Goal: Task Accomplishment & Management: Complete application form

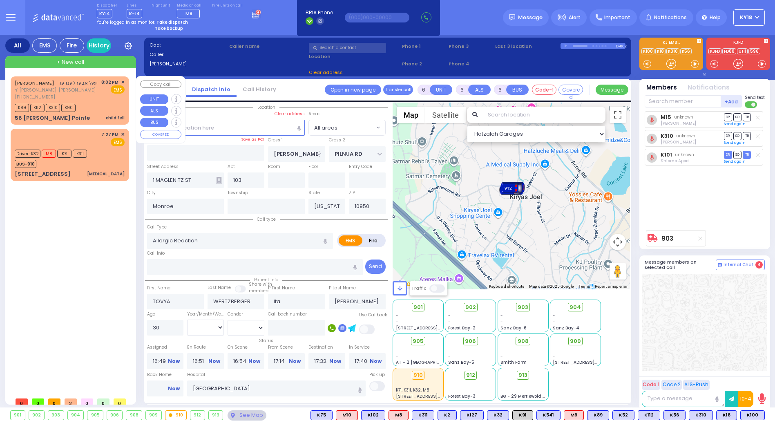
select select
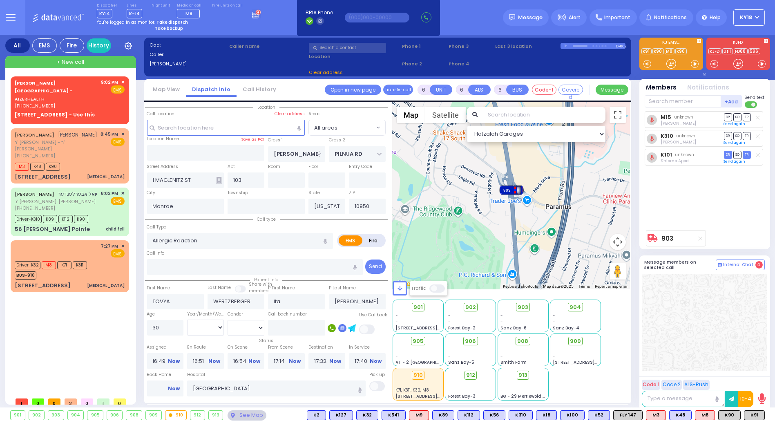
drag, startPoint x: 176, startPoint y: 22, endPoint x: 177, endPoint y: 28, distance: 6.1
click at [176, 22] on strong "Take dispatch" at bounding box center [171, 22] width 31 height 6
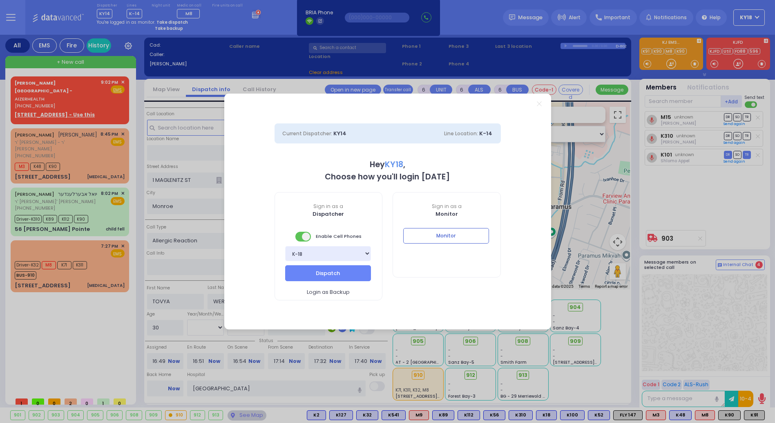
select select "4"
click at [340, 268] on button "Dispatch" at bounding box center [328, 273] width 86 height 16
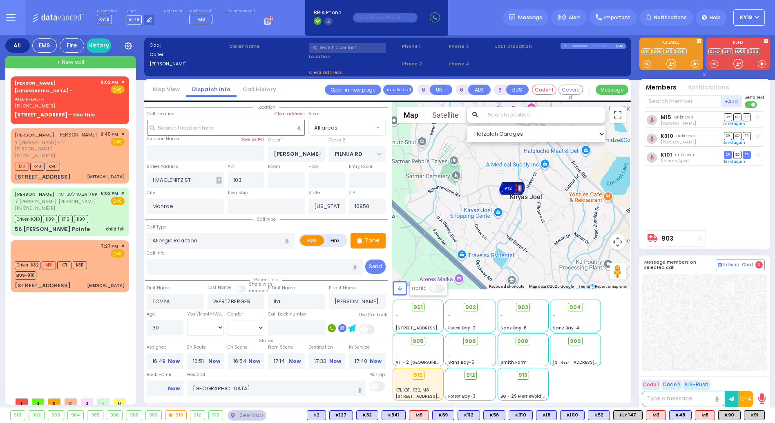
click at [415, 262] on div "To activate drag with keyboard, press Alt + Enter. Once in keyboard drag state,…" at bounding box center [510, 196] width 237 height 187
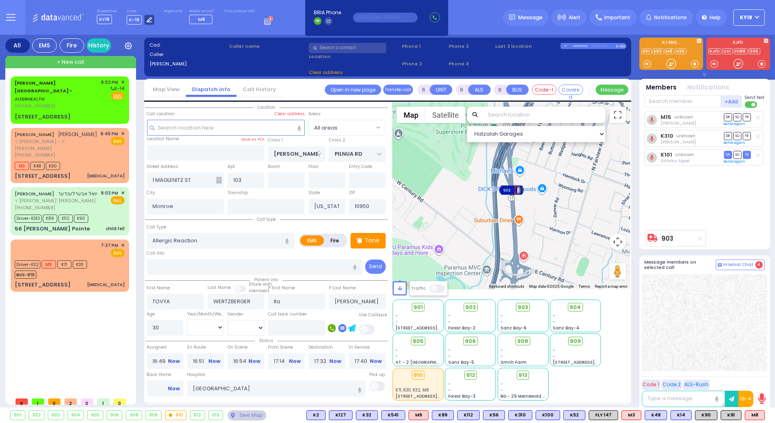
drag, startPoint x: 154, startPoint y: 20, endPoint x: 143, endPoint y: 20, distance: 11.4
click at [154, 20] on div "Dispatcher KY18 ✕ shift has started. Are you ? If not please switch user. Switc…" at bounding box center [185, 17] width 176 height 16
click at [147, 20] on icon at bounding box center [149, 19] width 5 height 5
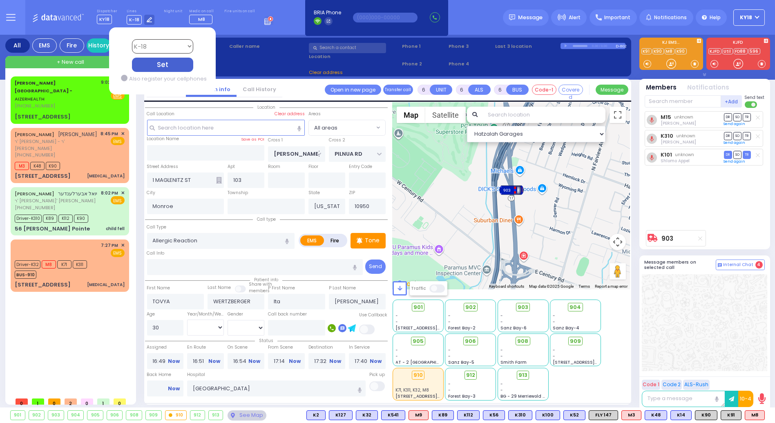
click at [149, 47] on select "Bay K-14 K-16 K-18 K-40 K-6 K-61 K-63 K-67 K-72 Medic 7 K-68 K-48 D-801 D-802 D…" at bounding box center [162, 46] width 61 height 14
select select "16"
click at [132, 39] on select "Bay K-14 K-16 K-18 K-40 K-6 K-61 K-63 K-67 K-72 Medic 7 K-68 K-48 D-801 D-802 D…" at bounding box center [162, 46] width 61 height 14
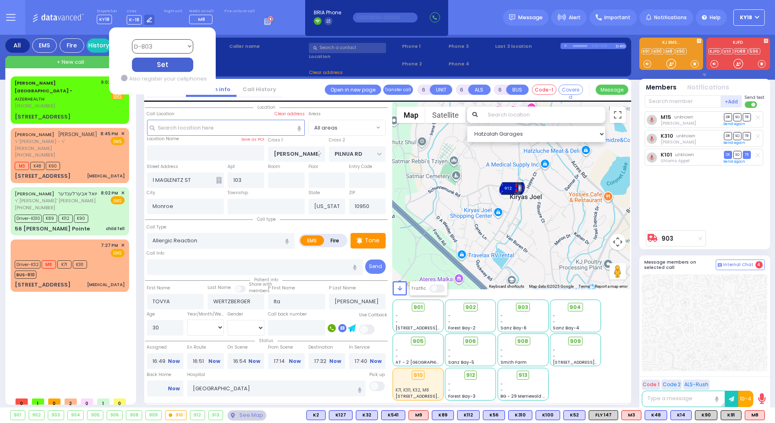
click at [121, 78] on icon at bounding box center [124, 77] width 7 height 7
click at [122, 80] on icon at bounding box center [124, 77] width 7 height 7
click at [157, 67] on div "Set" at bounding box center [162, 65] width 61 height 14
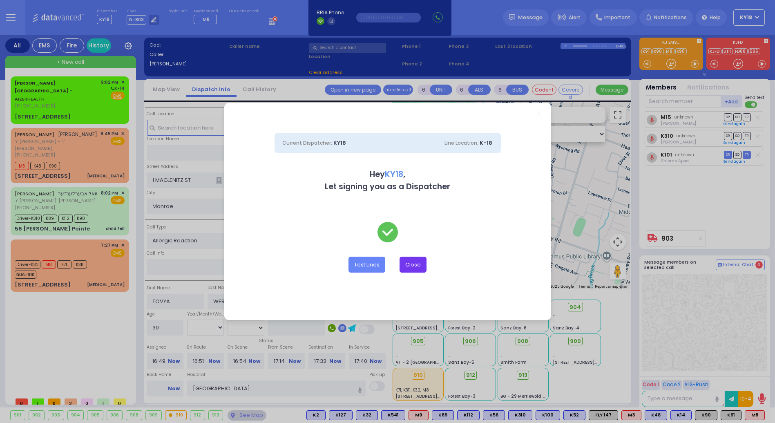
click at [422, 262] on button "Close" at bounding box center [412, 264] width 27 height 16
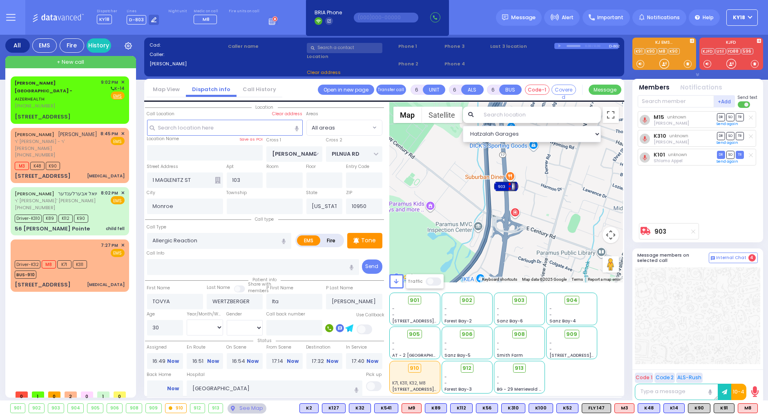
click at [747, 17] on button "KY18" at bounding box center [741, 17] width 31 height 16
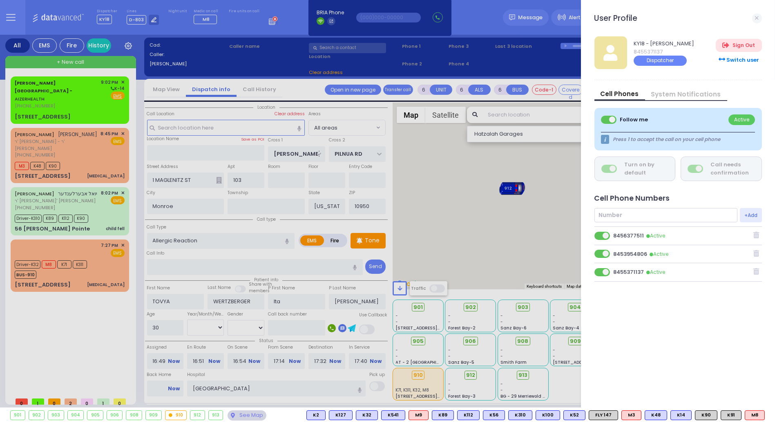
drag, startPoint x: 79, startPoint y: 102, endPoint x: 72, endPoint y: 101, distance: 7.5
click at [78, 102] on div at bounding box center [387, 211] width 775 height 423
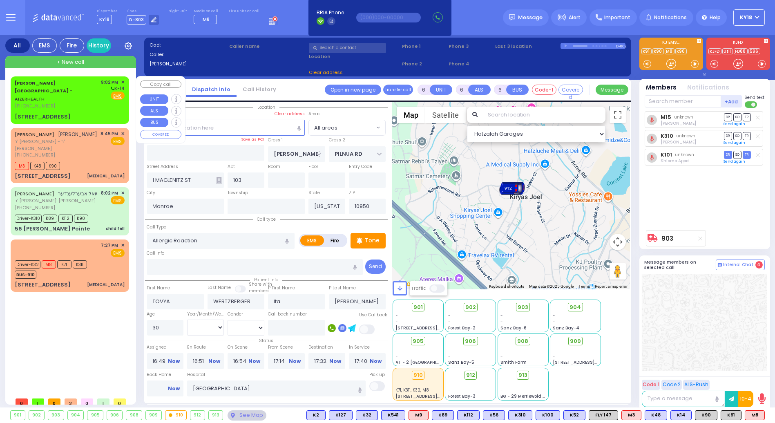
click at [69, 101] on div "[PERSON_NAME][GEOGRAPHIC_DATA] - AIZERHEALTH [PHONE_NUMBER] 9:02 PM ✕ K-14 [GEO…" at bounding box center [69, 100] width 115 height 45
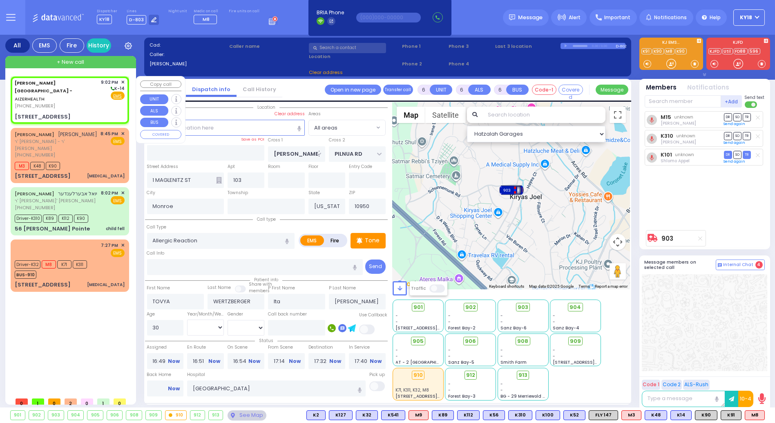
type input "2"
type input "1"
select select
radio input "true"
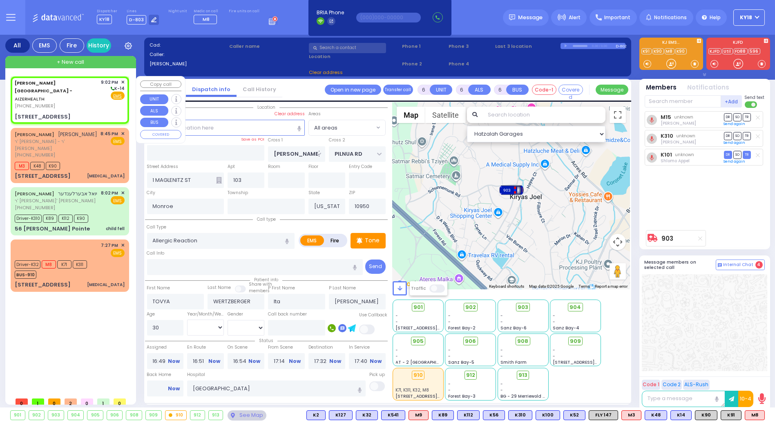
select select
type input "21:02"
select select "Hatzalah Garages"
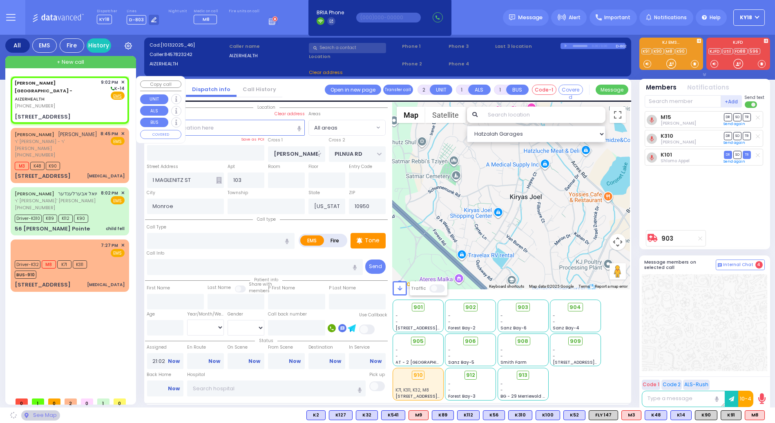
type input "[STREET_ADDRESS]"
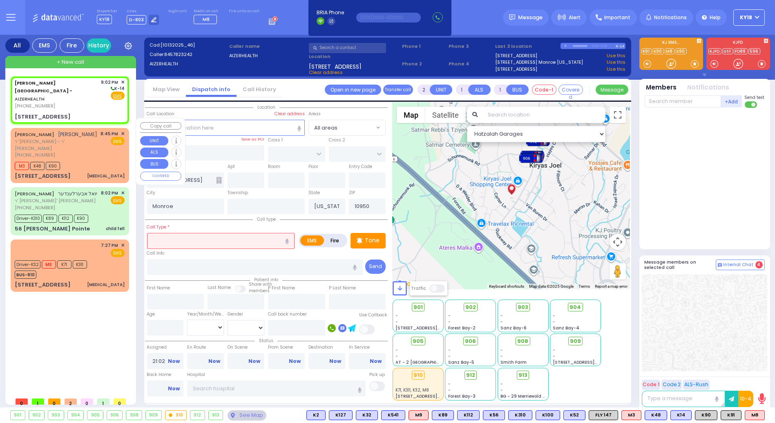
select select
radio input "true"
select select
select select "Hatzalah Garages"
select select
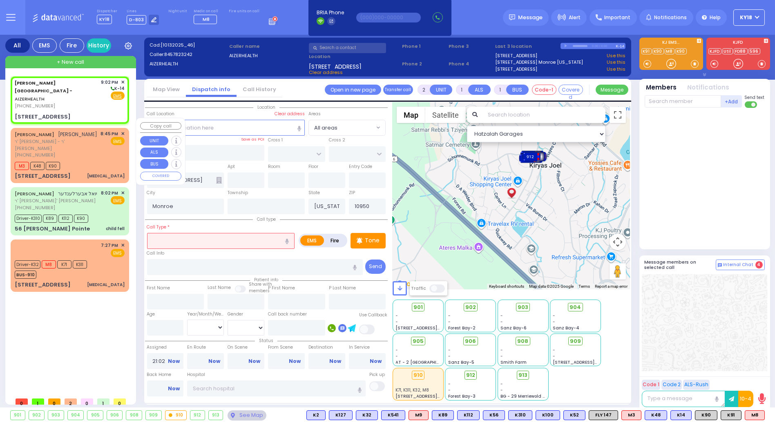
radio input "true"
type input "16"
select select
select select "Hatzalah Garages"
select select
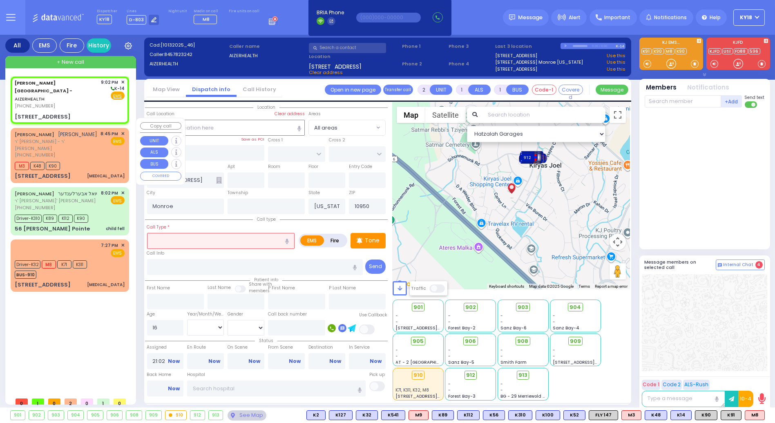
radio input "true"
select select "Year"
select select "Hatzalah Garages"
select select
radio input "true"
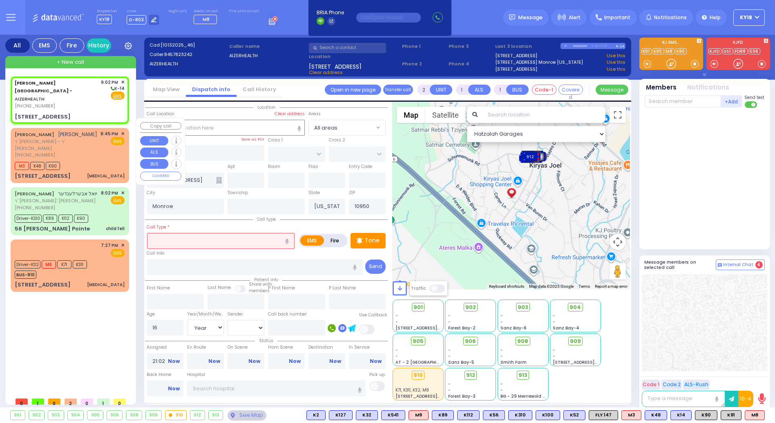
select select "Year"
select select "[DEMOGRAPHIC_DATA]"
select select "Hatzalah Garages"
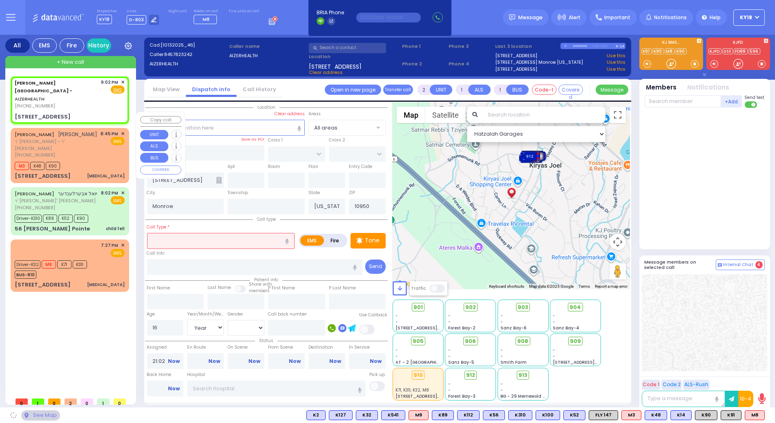
select select
radio input "true"
select select "Year"
select select "[DEMOGRAPHIC_DATA]"
select select "Hatzalah Garages"
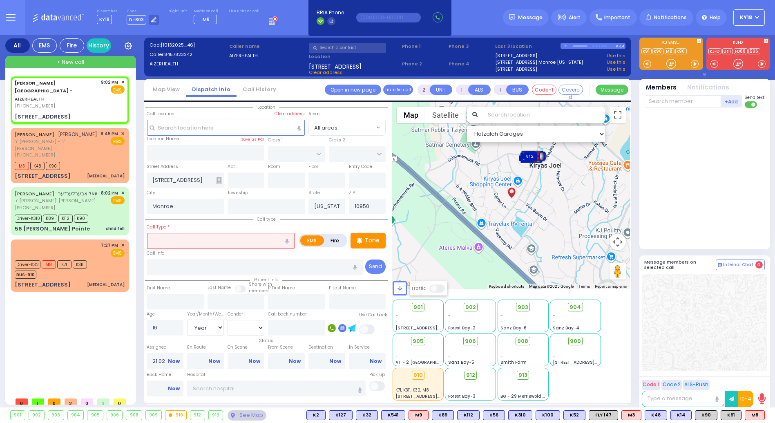
click at [194, 241] on input "text" at bounding box center [221, 241] width 148 height 16
click at [67, 96] on div "[PERSON_NAME][GEOGRAPHIC_DATA] - AIZERHEALTH [PHONE_NUMBER] 9:02 PM ✕ Fire EMS" at bounding box center [69, 100] width 115 height 45
select select
radio input "true"
select select "Year"
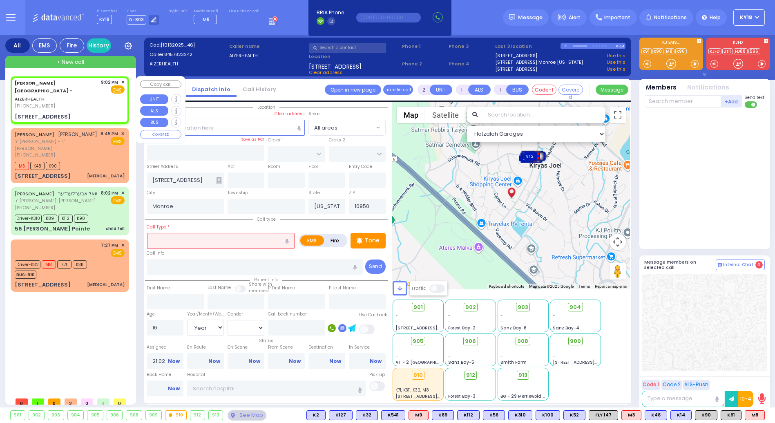
select select "[DEMOGRAPHIC_DATA]"
select select "Hatzalah Garages"
select select
radio input "true"
select select "Year"
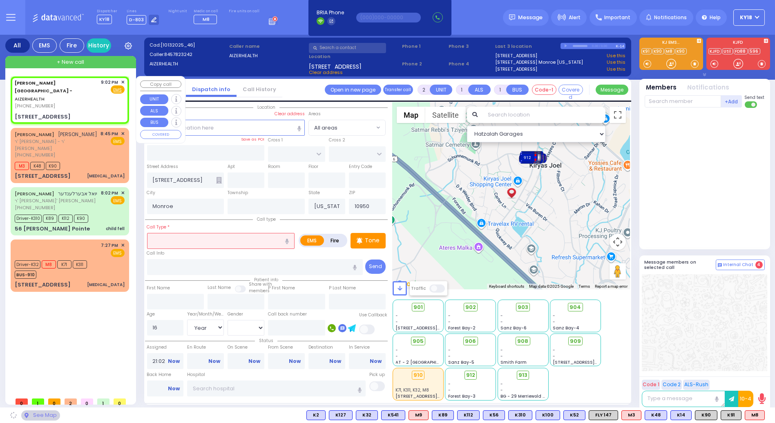
select select "[DEMOGRAPHIC_DATA]"
select select "Hatzalah Garages"
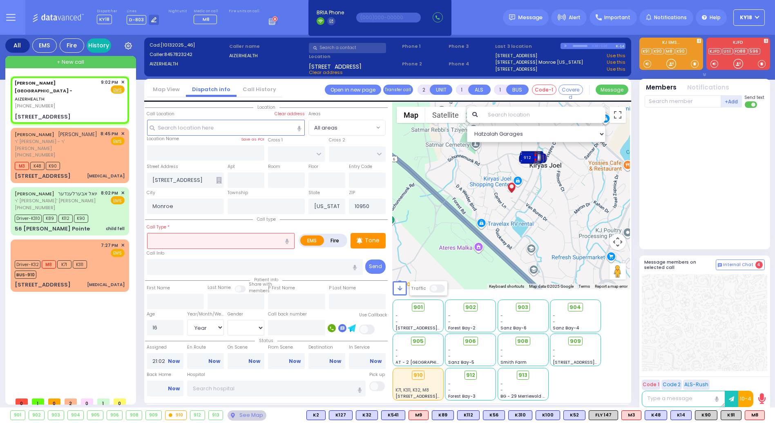
click at [98, 44] on link "History" at bounding box center [99, 45] width 25 height 14
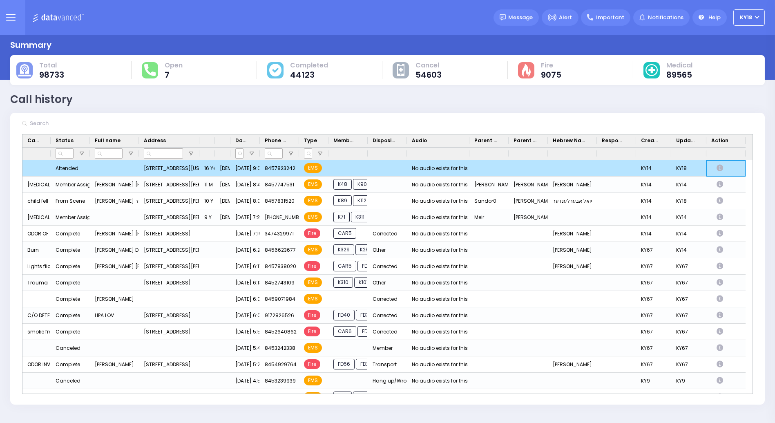
click at [719, 167] on icon "Press SPACE to deselect this row." at bounding box center [720, 168] width 9 height 7
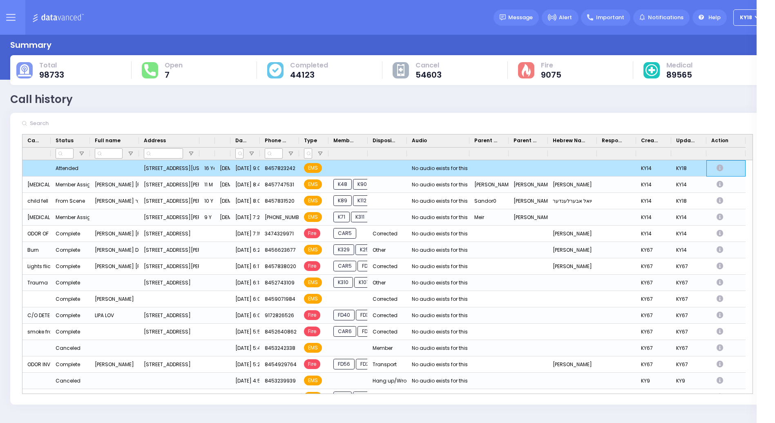
select select
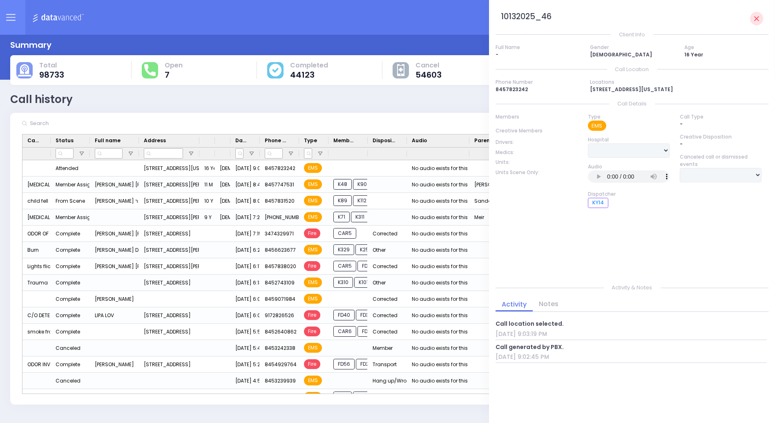
click at [55, 18] on img at bounding box center [59, 17] width 54 height 10
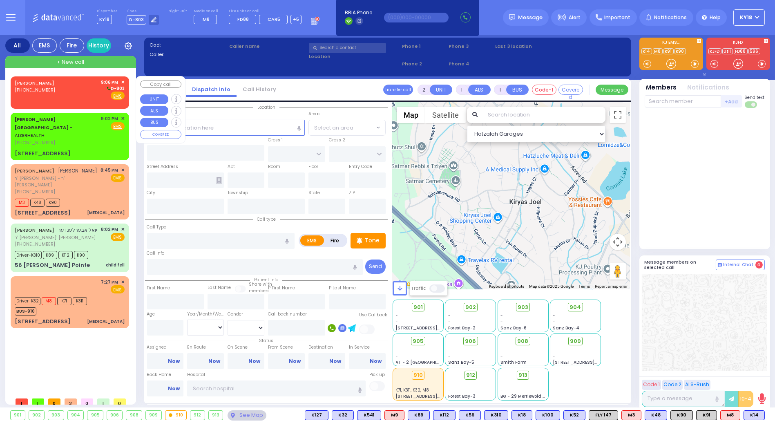
click at [63, 90] on div "SMITH DESMOND (914) 774-4231 9:06 PM ✕ D-803" at bounding box center [70, 89] width 110 height 21
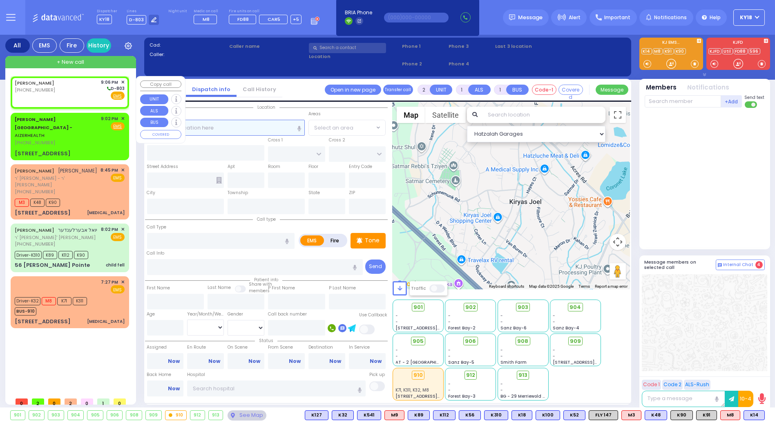
select select
radio input "true"
select select
type input "21:06"
select select "Hatzalah Garages"
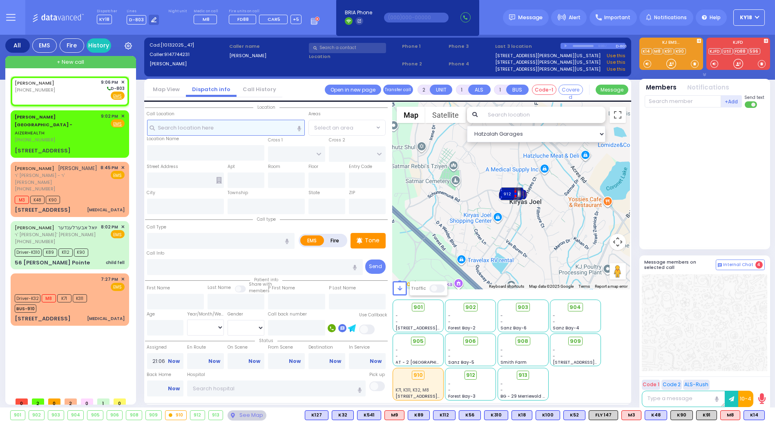
click at [212, 129] on input "text" at bounding box center [226, 128] width 158 height 16
select select
radio input "true"
select select
select select "Hatzalah Garages"
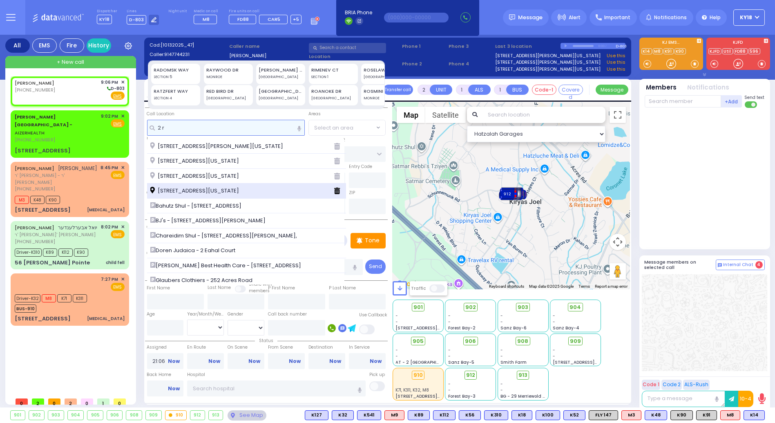
type input "2 r"
click at [213, 193] on span "2 Radomsk Way Monroe New York 10950" at bounding box center [195, 191] width 91 height 8
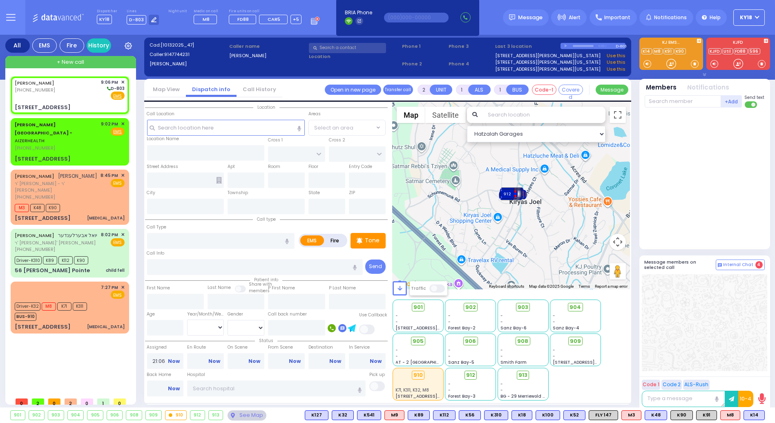
select select
radio input "true"
select select
select select "Hatzalah Garages"
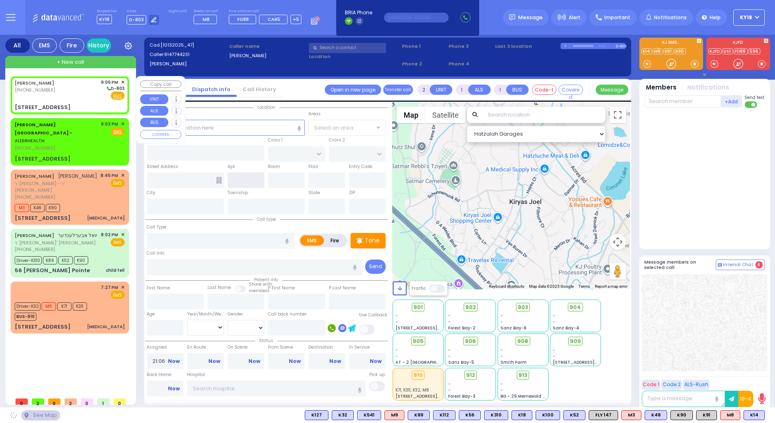
type input "RADOMSK WAY"
type input "NICKLESBURG RD"
type input "2 Radomsk Way"
type input "Monroe"
type input "[US_STATE]"
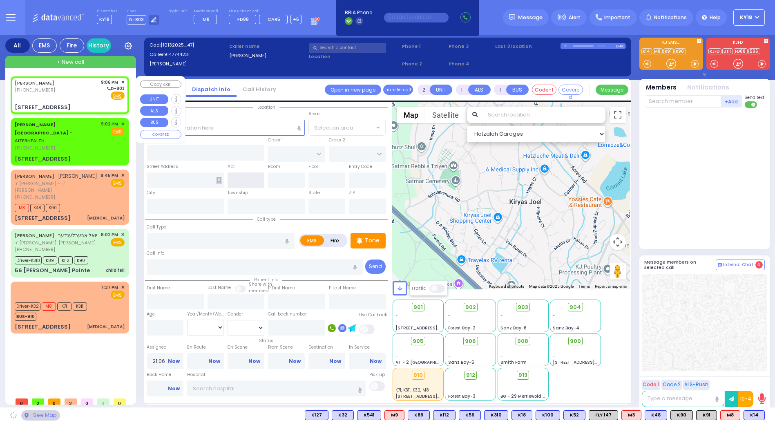
type input "10950"
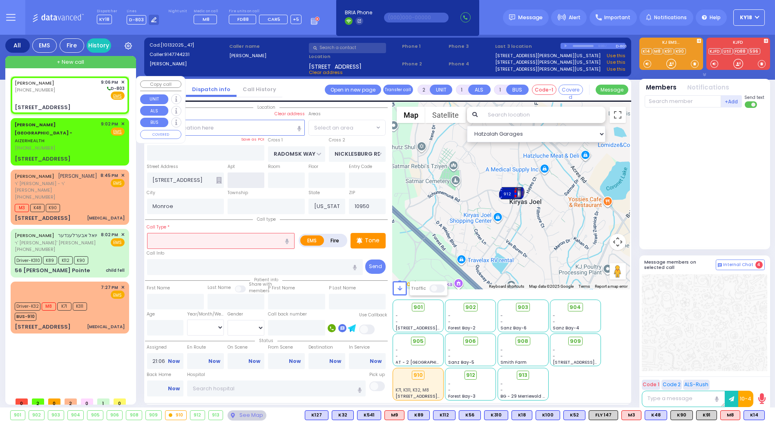
select select "SECTION 5"
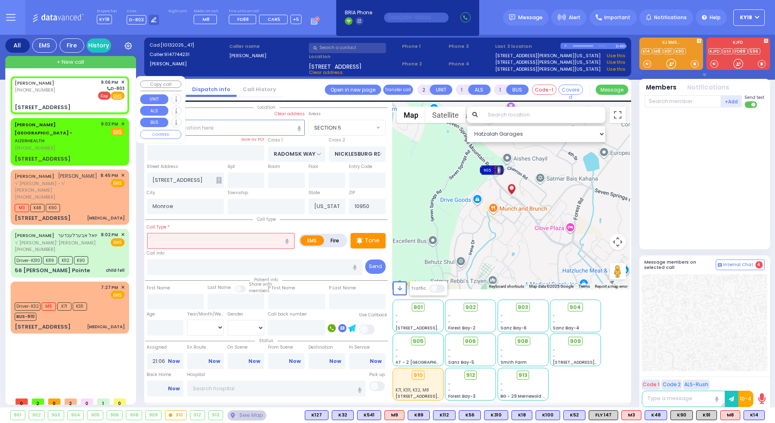
click at [101, 95] on span "Fire" at bounding box center [104, 95] width 13 height 8
select select
radio input "true"
select select
select select "Hatzalah Garages"
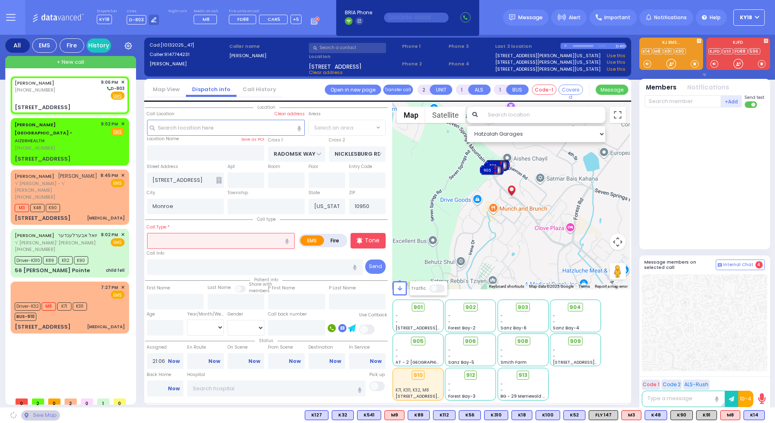
select select "SECTION 5"
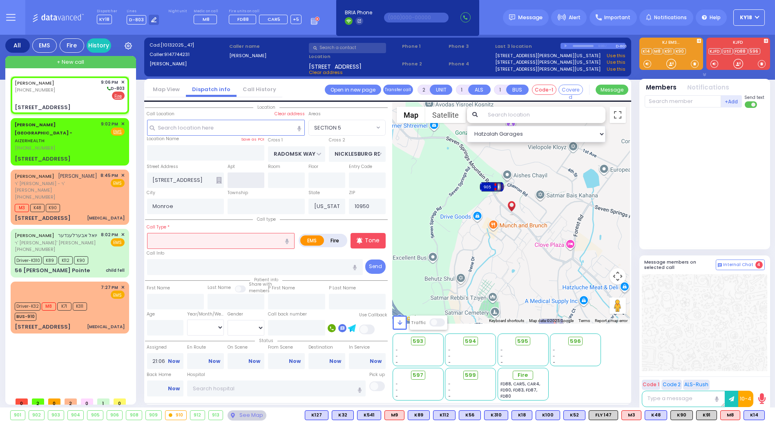
click at [246, 182] on input "text" at bounding box center [245, 180] width 37 height 16
click at [190, 247] on input "text" at bounding box center [221, 241] width 148 height 16
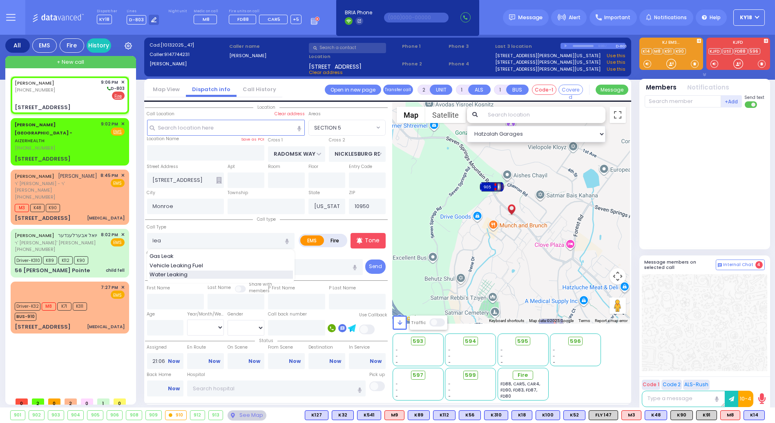
click at [189, 271] on span "Water Leaking" at bounding box center [169, 274] width 41 height 8
type input "Water Leaking"
select select
radio input "false"
radio input "true"
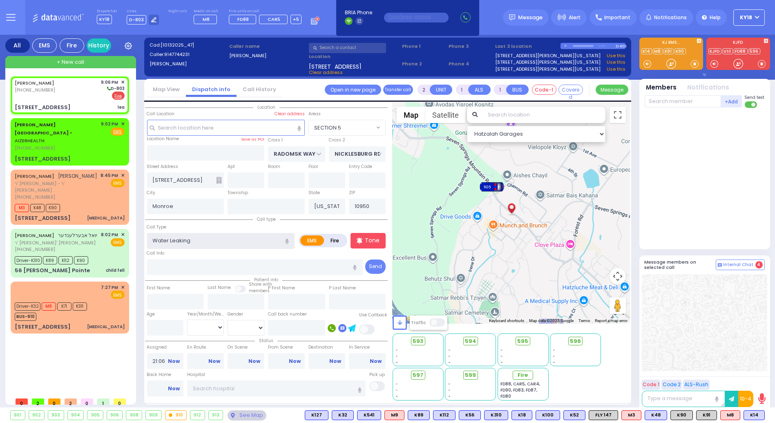
select select
select select "Hatzalah Garages"
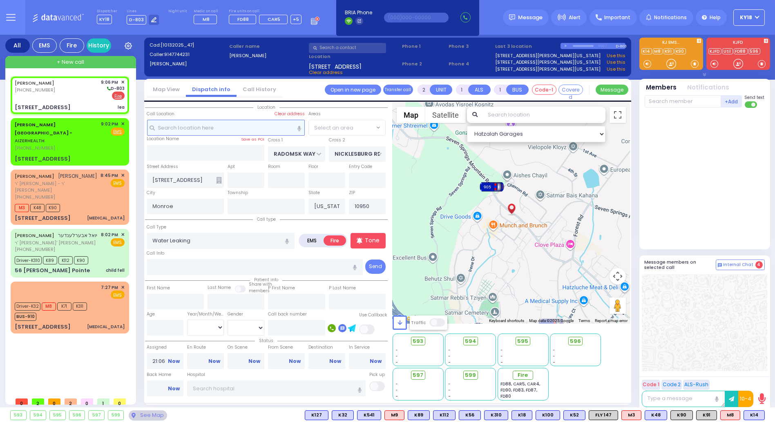
click at [174, 127] on input "text" at bounding box center [226, 128] width 158 height 16
select select "SECTION 5"
type input "3"
select select
radio input "true"
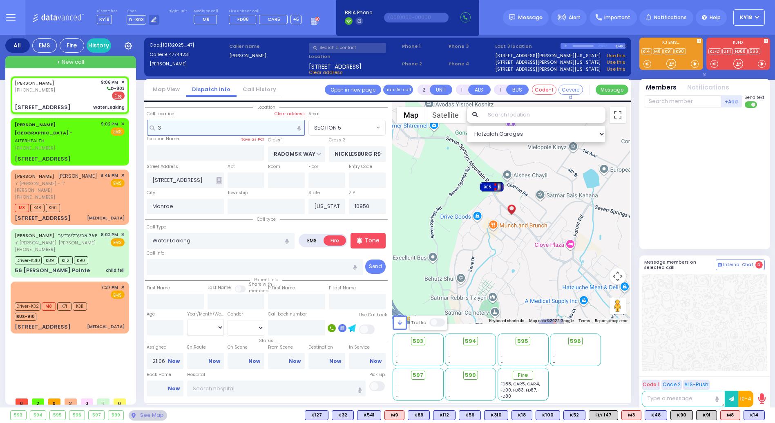
select select
select select "Hatzalah Garages"
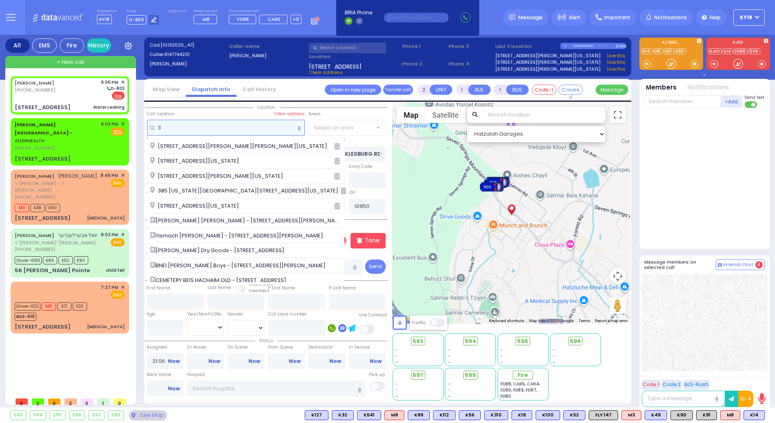
type input "3 r"
select select "SECTION 5"
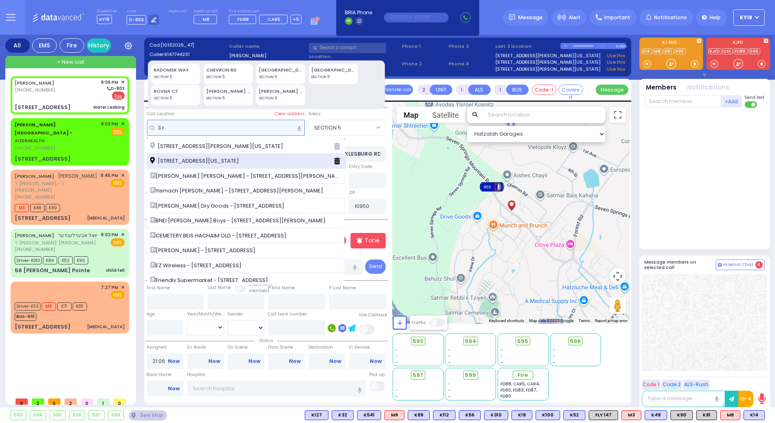
type input "3 r"
click at [185, 158] on span "3 Radomsk Way Monroe New York 10950" at bounding box center [195, 161] width 91 height 8
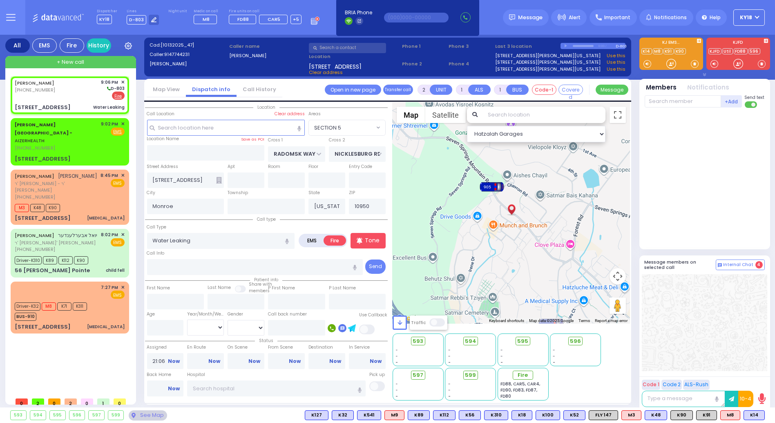
select select
radio input "true"
select select
select select "Hatzalah Garages"
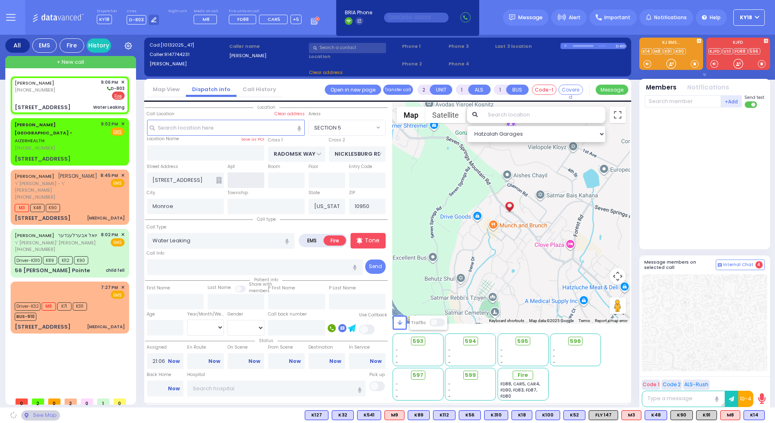
type input "3 Radomsk Way"
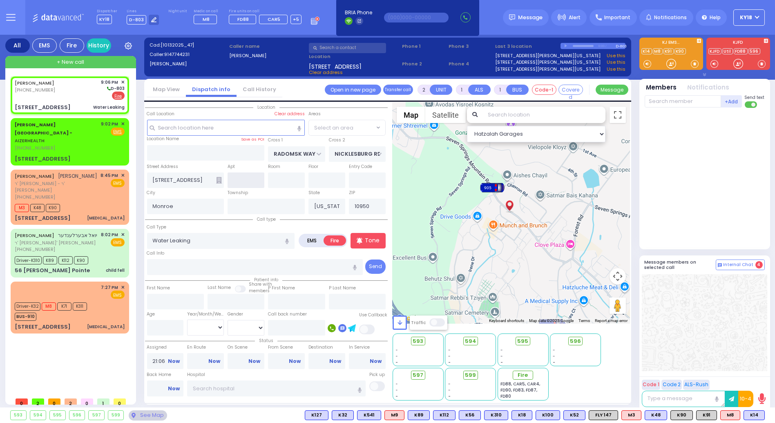
select select "SECTION 5"
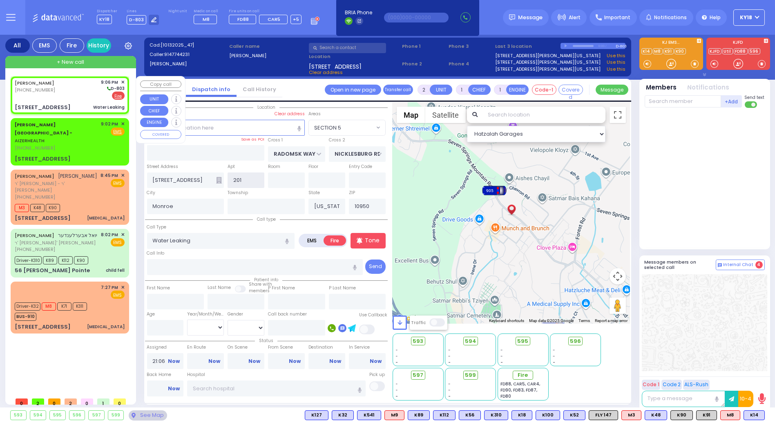
type input "201"
click at [81, 100] on div "SMITH DESMOND (914) 774-4231 9:06 PM ✕ D-803 Fire" at bounding box center [69, 95] width 115 height 35
select select
radio input "true"
select select
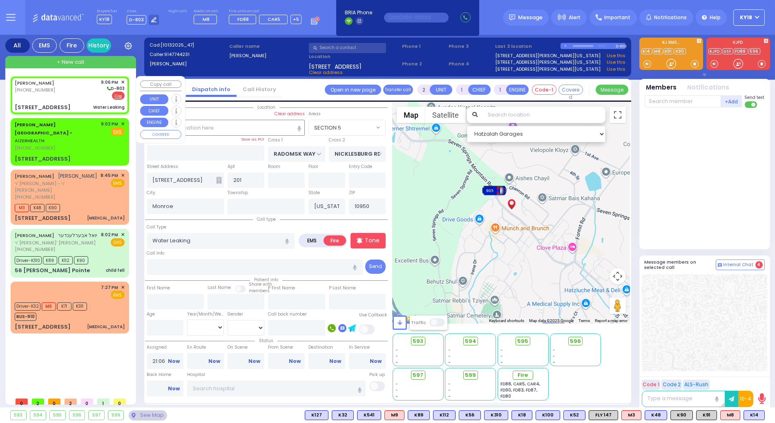
select select "Hatzalah Garages"
select select "SECTION 5"
select select
radio input "true"
select select
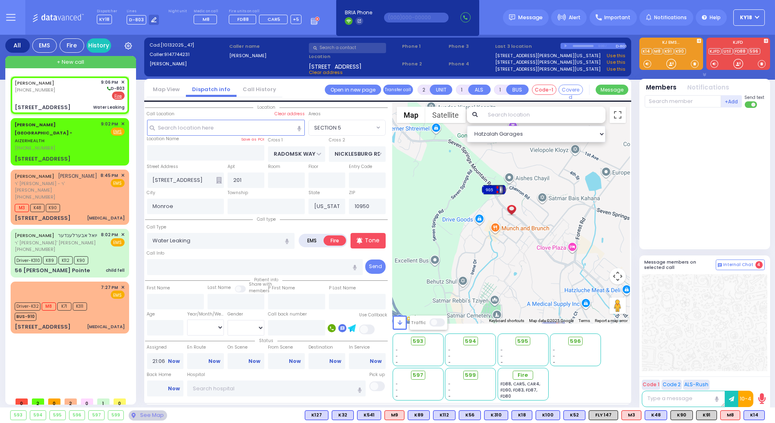
select select "Hatzalah Garages"
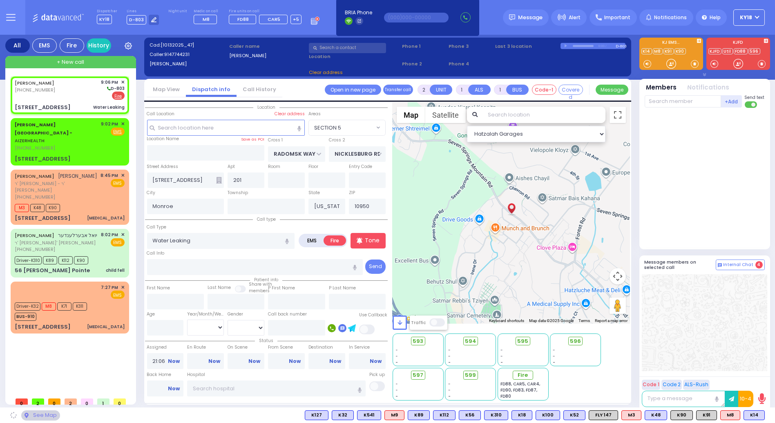
select select "SECTION 5"
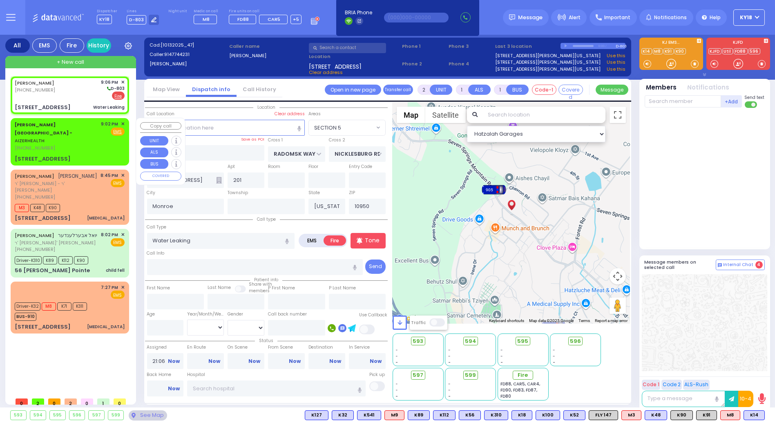
click at [79, 145] on div "[PHONE_NUMBER]" at bounding box center [57, 148] width 84 height 7
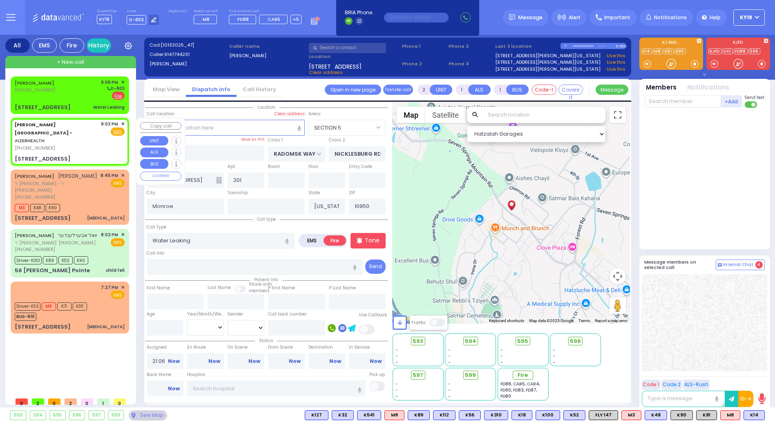
select select
radio input "true"
type input "16"
select select "Year"
select select "[DEMOGRAPHIC_DATA]"
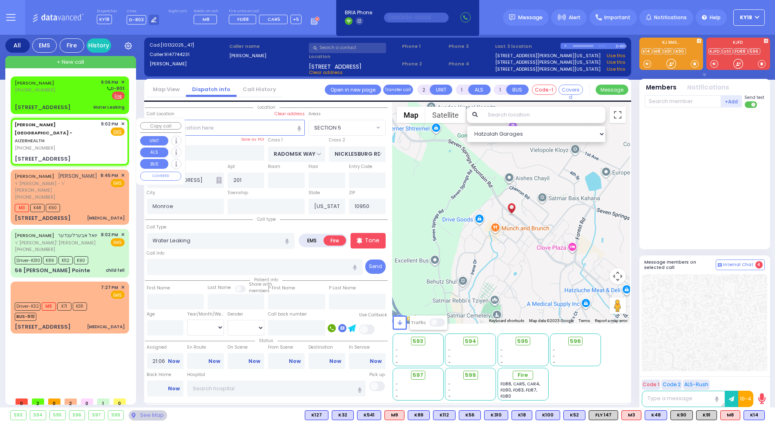
type input "21:02"
select select "Hatzalah Garages"
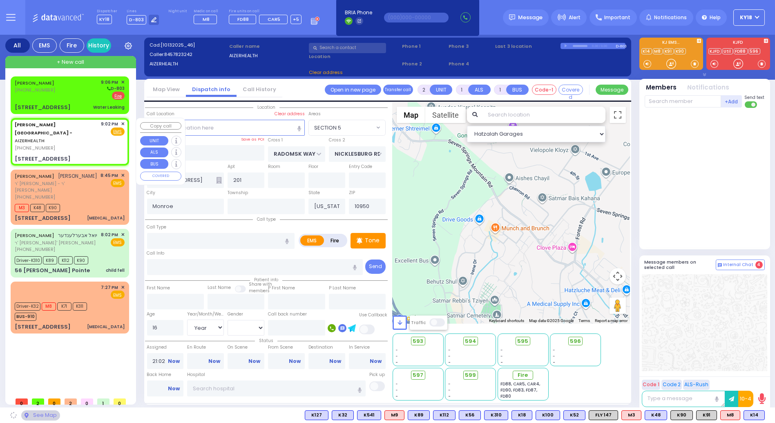
type input "[STREET_ADDRESS]"
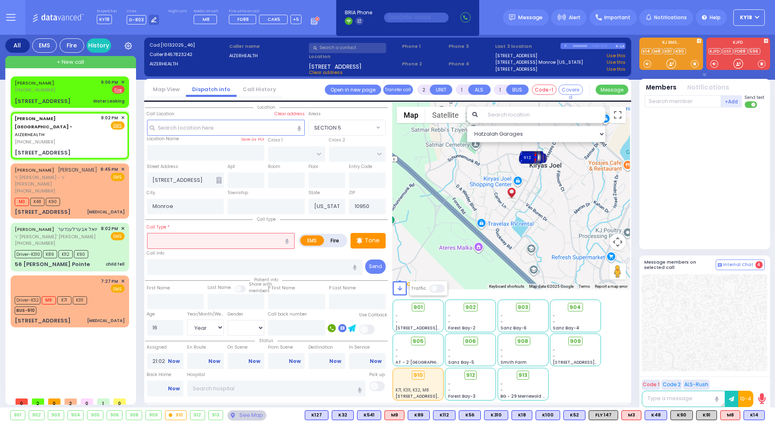
click at [192, 242] on input "text" at bounding box center [221, 241] width 148 height 16
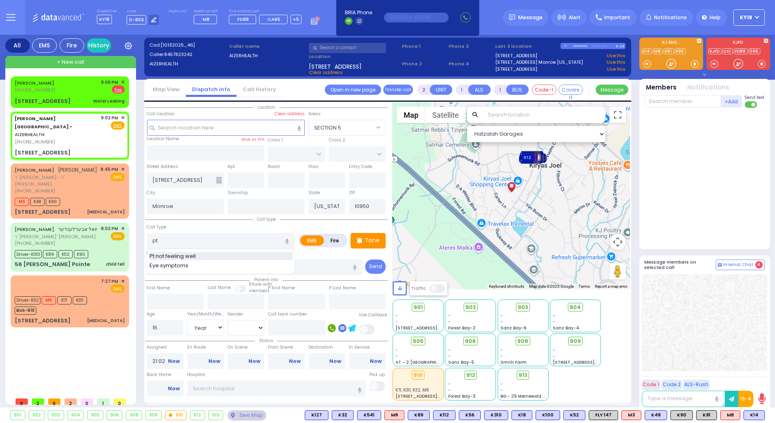
click at [181, 257] on span "Pt not feeling well" at bounding box center [173, 256] width 49 height 8
type input "Pt not feeling well"
type input "1"
type input "0"
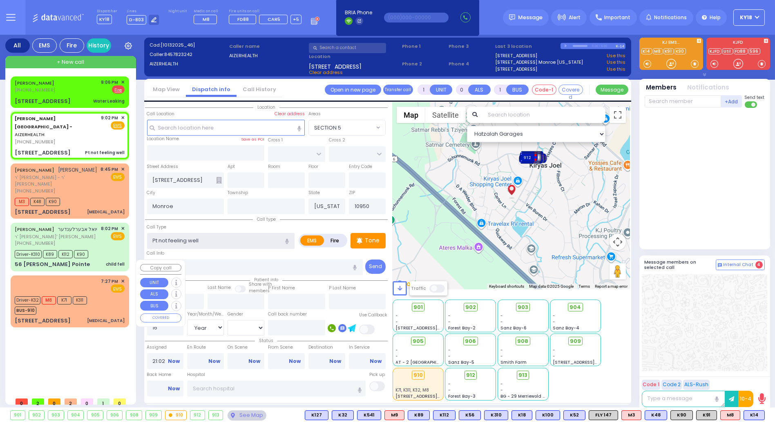
select select
radio input "true"
select select "Year"
select select "[DEMOGRAPHIC_DATA]"
select select "Hatzalah Garages"
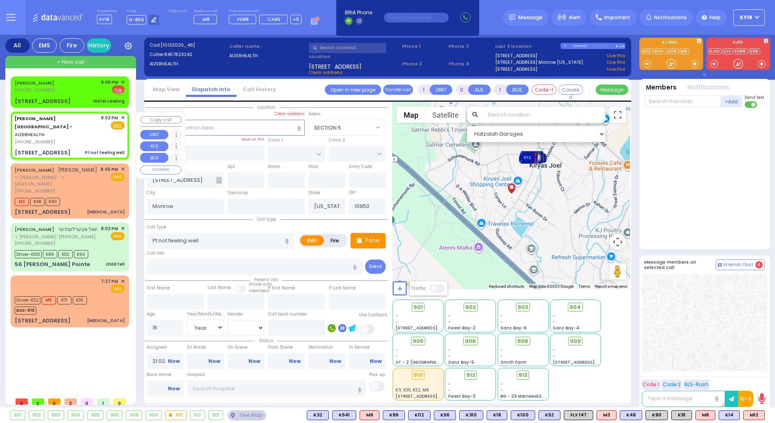
click at [62, 138] on div "[PHONE_NUMBER]" at bounding box center [57, 141] width 84 height 7
select select
radio input "true"
select select "Year"
select select "[DEMOGRAPHIC_DATA]"
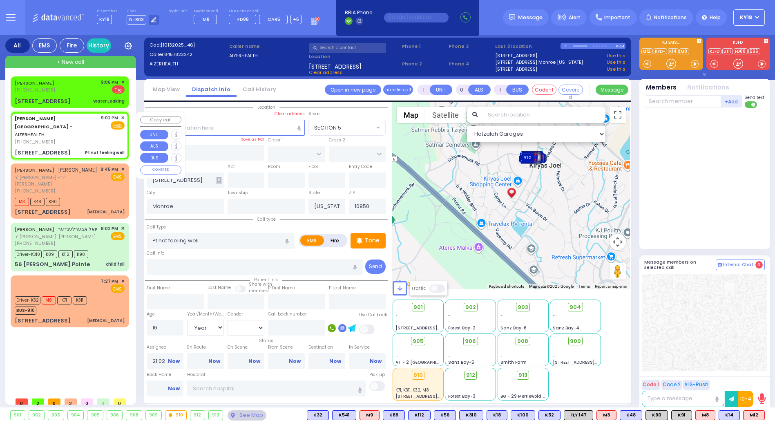
select select "Hatzalah Garages"
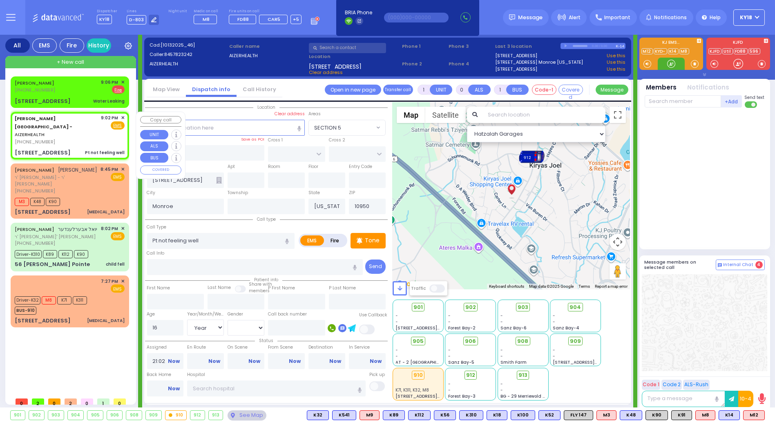
select select
radio input "true"
select select "Year"
select select "[DEMOGRAPHIC_DATA]"
select select "Hatzalah Garages"
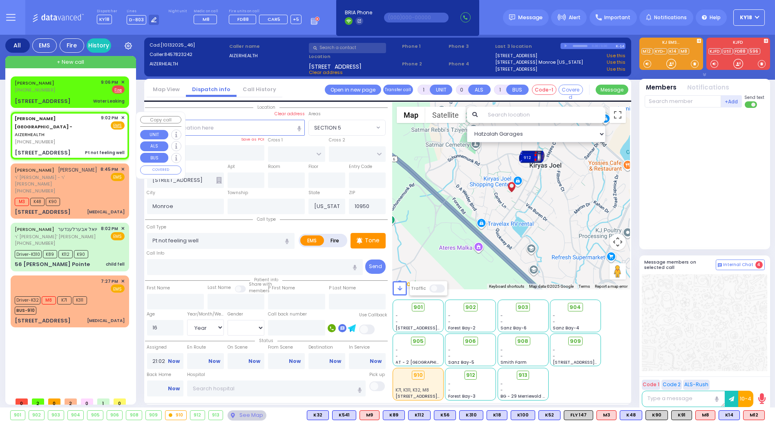
click at [57, 138] on div "[PHONE_NUMBER]" at bounding box center [57, 141] width 84 height 7
select select
radio input "true"
select select "Year"
select select "[DEMOGRAPHIC_DATA]"
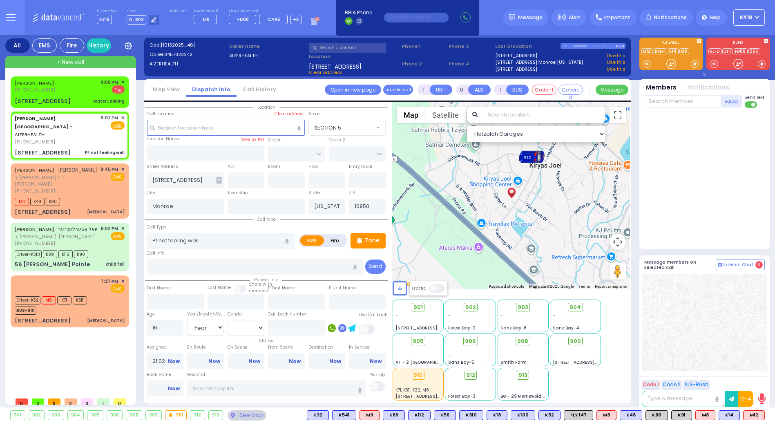
select select "Hatzalah Garages"
click at [750, 414] on span "M12" at bounding box center [753, 414] width 21 height 9
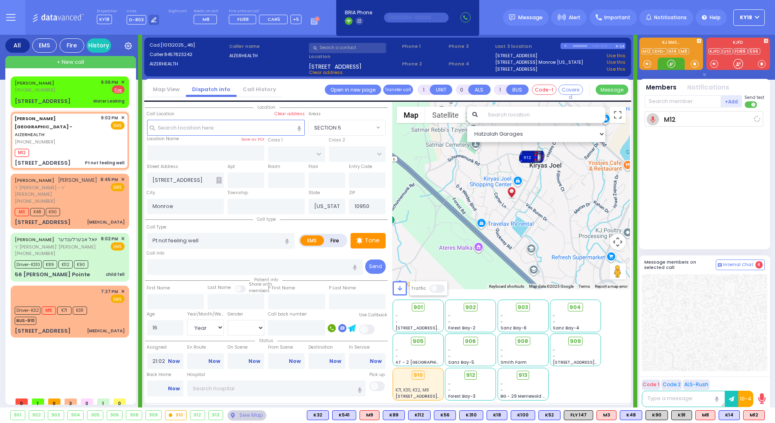
select select
radio input "true"
select select "Year"
select select "[DEMOGRAPHIC_DATA]"
type input "21:07"
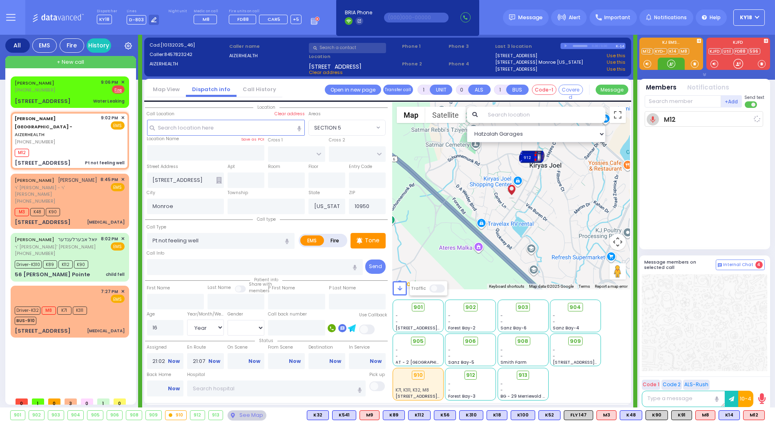
select select "Hatzalah Garages"
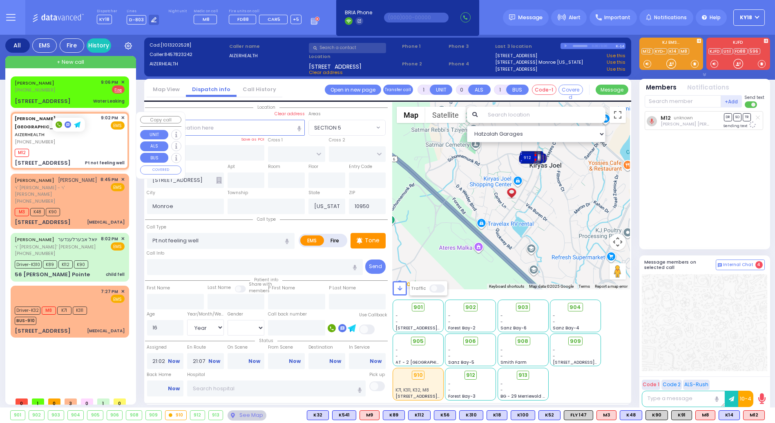
click at [42, 138] on span "[PHONE_NUMBER]" at bounding box center [35, 141] width 40 height 7
select select
radio input "true"
select select "Year"
select select "[DEMOGRAPHIC_DATA]"
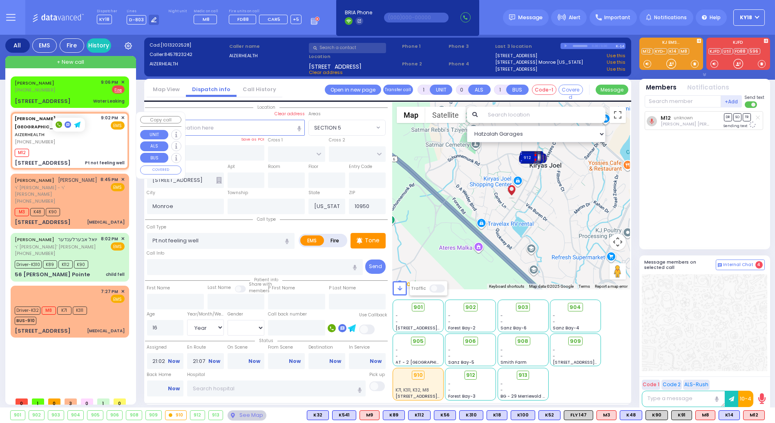
select select "Hatzalah Garages"
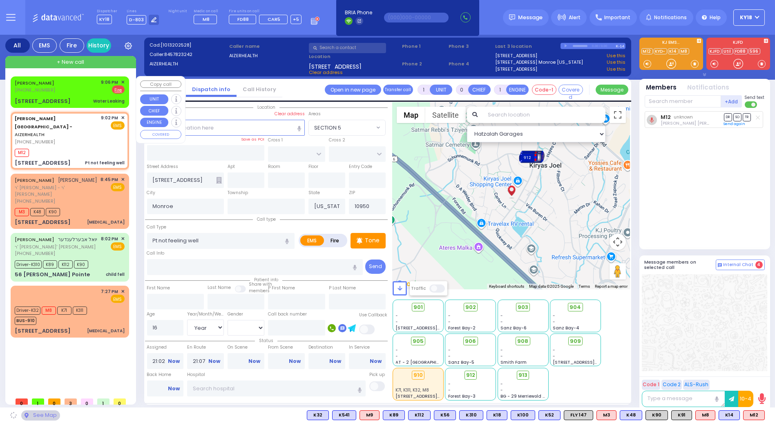
click at [58, 85] on div "SMITH DESMOND (914) 774-4231 9:06 PM ✕ EMS Fire" at bounding box center [70, 86] width 110 height 15
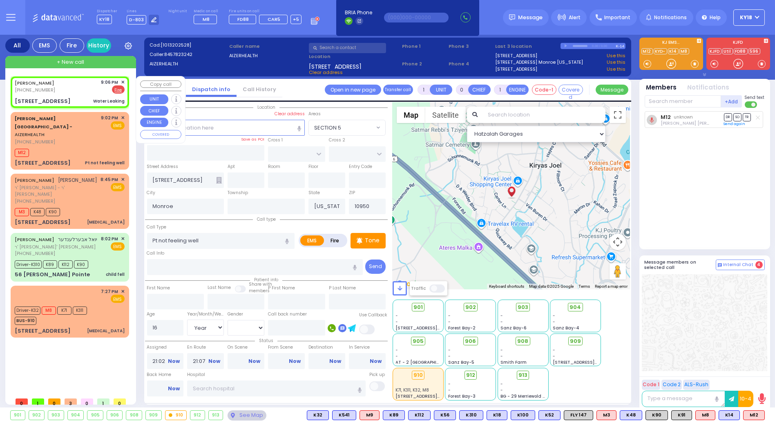
type input "2"
type input "1"
select select
type input "Water Leaking"
radio input "false"
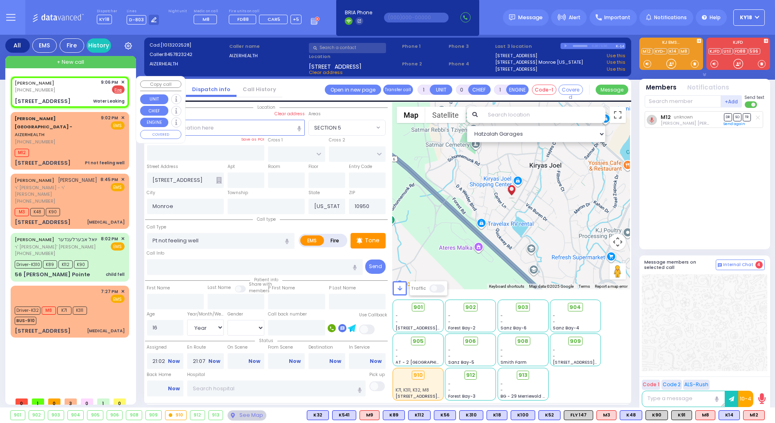
radio input "true"
select select
type input "21:06"
select select "Hatzalah Garages"
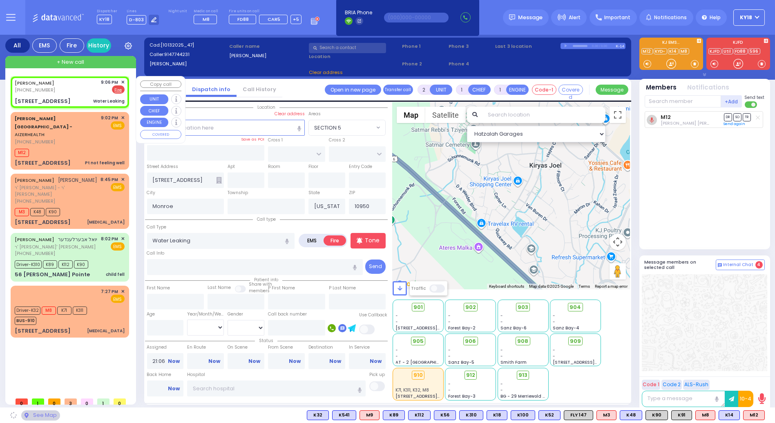
type input "RADOMSK WAY"
type input "NICKLESBURG RD"
type input "3 Radomsk Way"
type input "201"
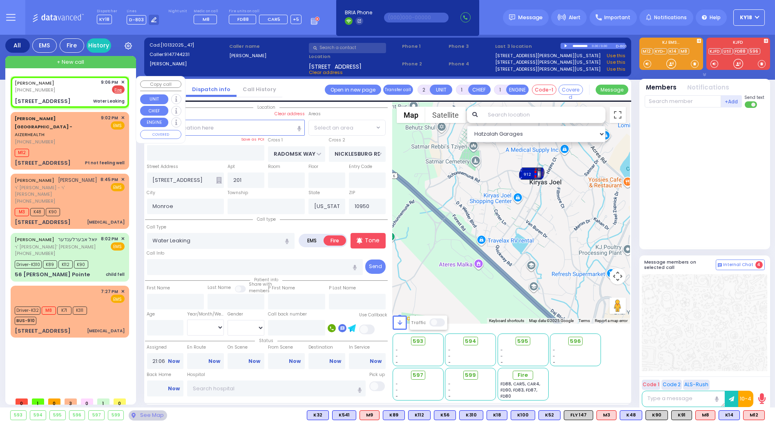
select select "SECTION 5"
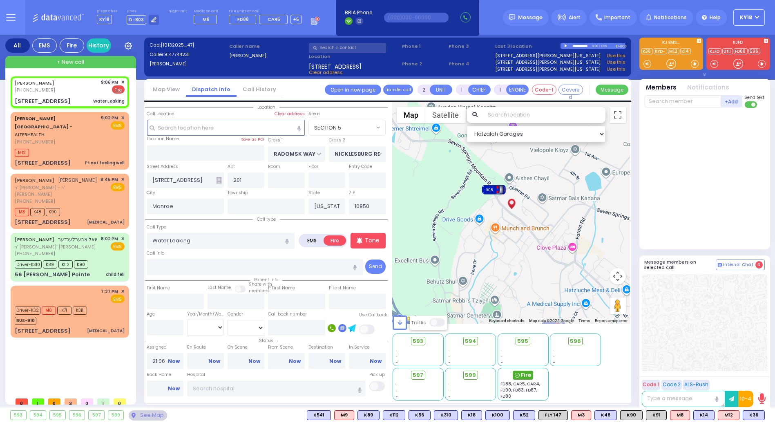
click at [517, 376] on icon at bounding box center [517, 374] width 5 height 5
click at [85, 147] on div "M12" at bounding box center [70, 152] width 110 height 10
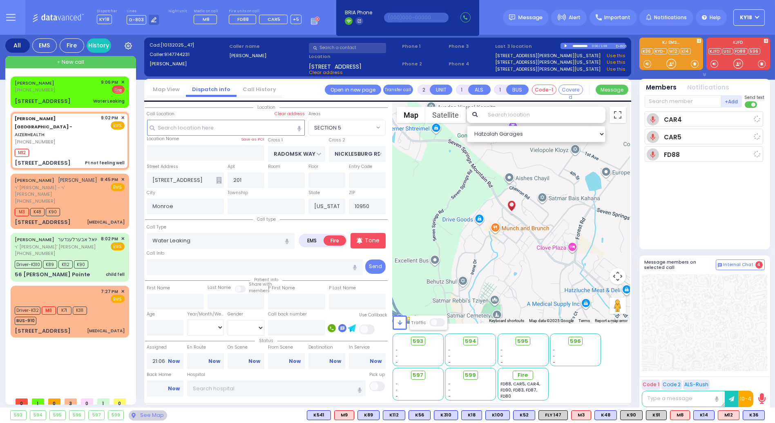
type input "1"
type input "0"
select select
type input "Pt not feeling well"
radio input "true"
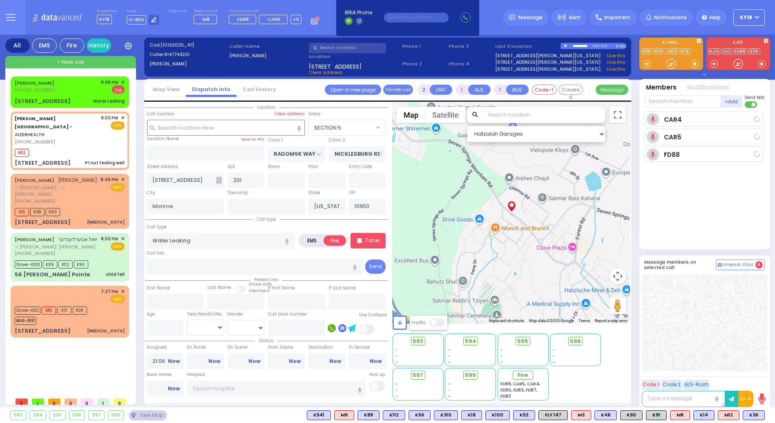
type input "16"
select select "Year"
select select "[DEMOGRAPHIC_DATA]"
type input "21:02"
type input "21:07"
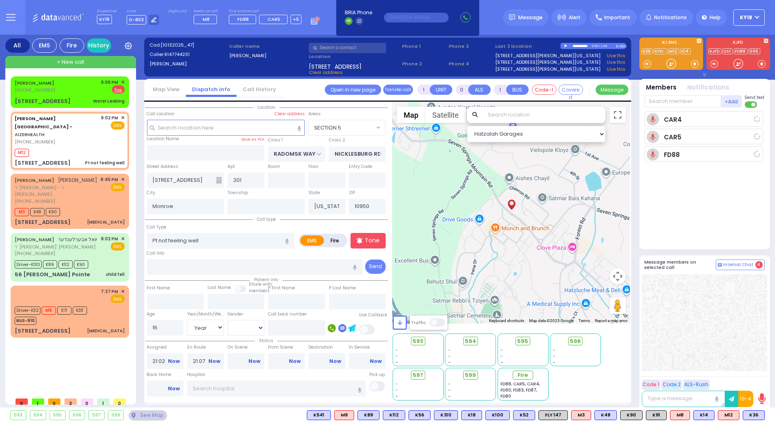
select select "Hatzalah Garages"
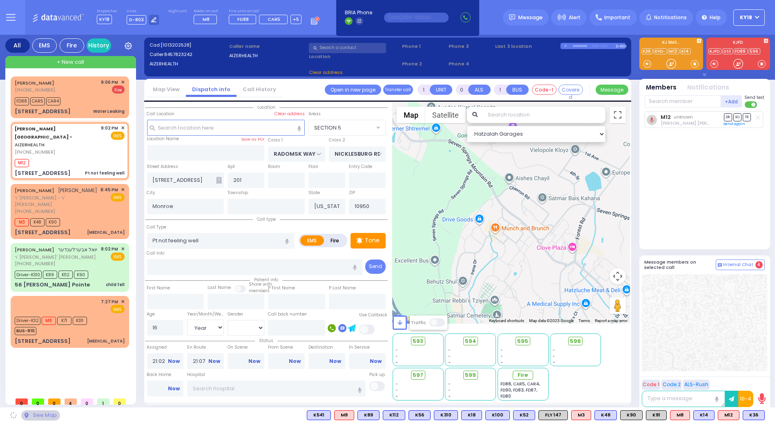
type input "[STREET_ADDRESS]"
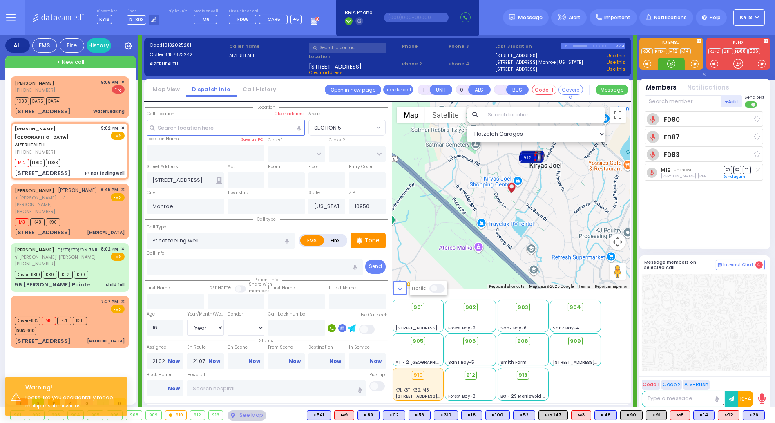
select select
radio input "true"
select select "Year"
select select "[DEMOGRAPHIC_DATA]"
select select "Hatzalah Garages"
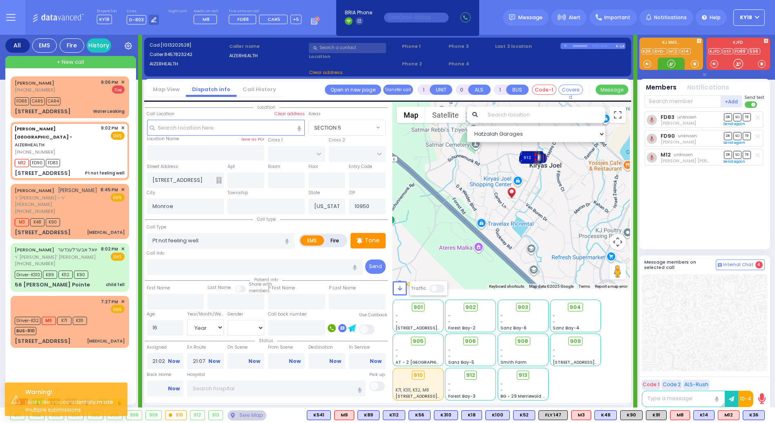
select select
radio input "true"
select select "Year"
select select "[DEMOGRAPHIC_DATA]"
select select "Hatzalah Garages"
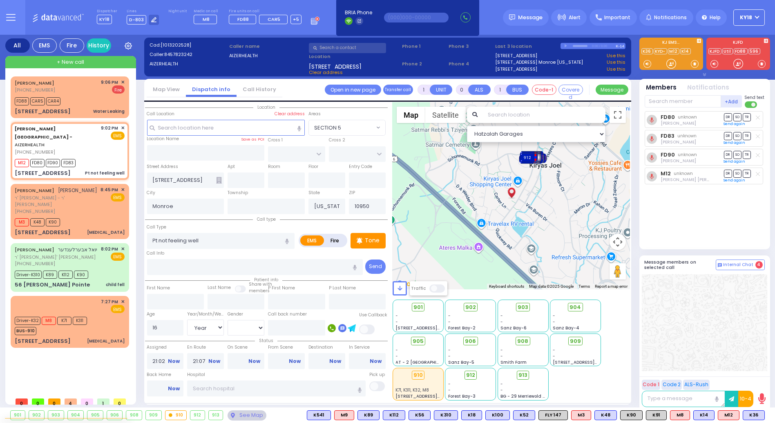
select select
radio input "true"
select select "Year"
select select "[DEMOGRAPHIC_DATA]"
select select "Hatzalah Garages"
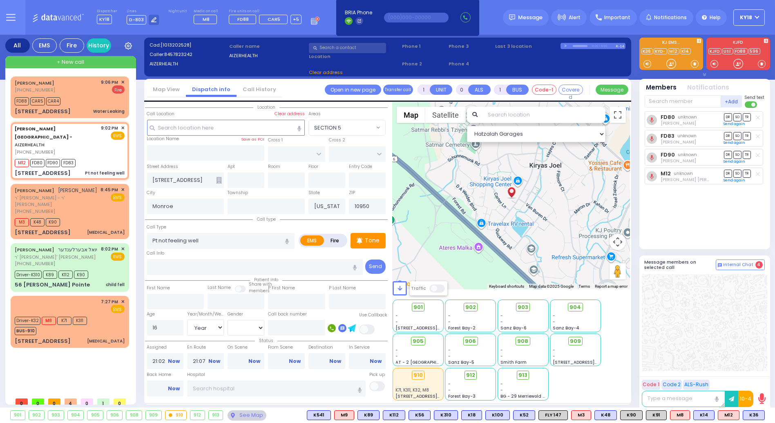
select select
radio input "true"
select select "Year"
select select "[DEMOGRAPHIC_DATA]"
select select "Hatzalah Garages"
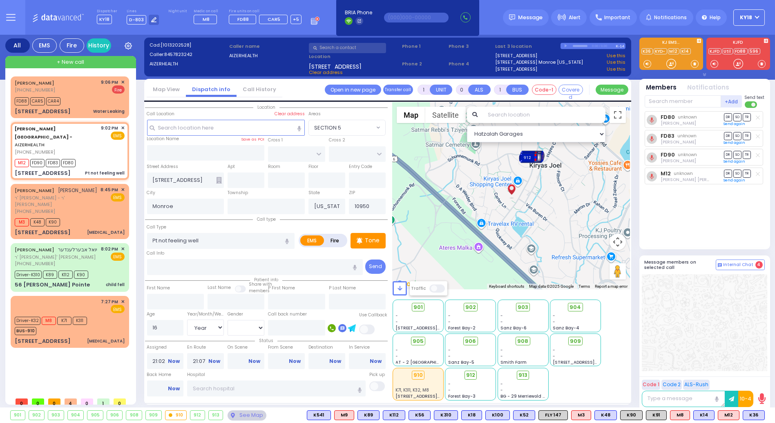
select select
radio input "true"
select select "Year"
select select "[DEMOGRAPHIC_DATA]"
select select "Hatzalah Garages"
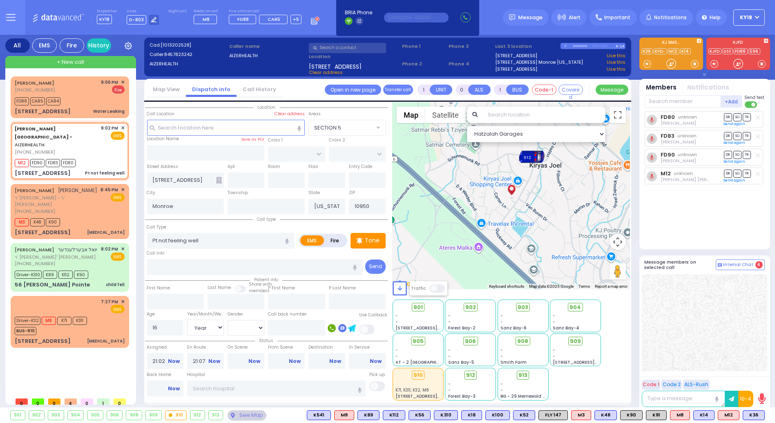
select select
radio input "true"
select select "Year"
select select "[DEMOGRAPHIC_DATA]"
select select "Hatzalah Garages"
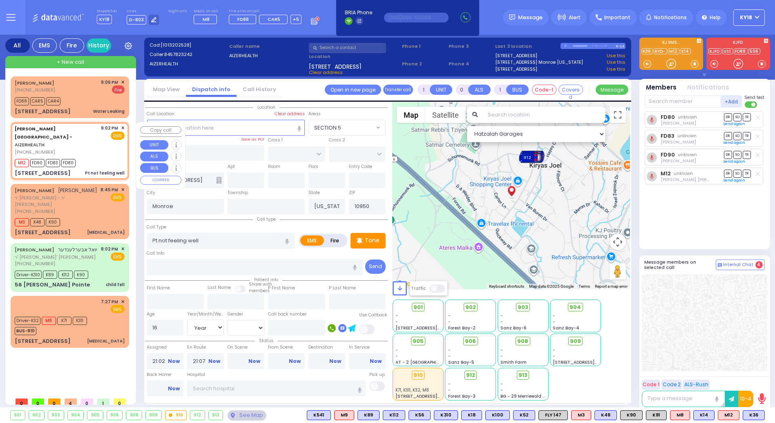
click at [97, 157] on div "M12 FD90 FD83 FD80" at bounding box center [70, 162] width 110 height 10
select select
radio input "true"
select select "Year"
select select "[DEMOGRAPHIC_DATA]"
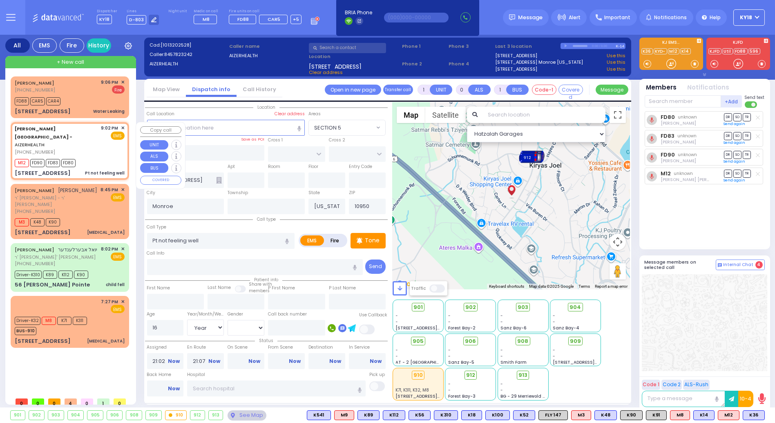
select select "Hatzalah Garages"
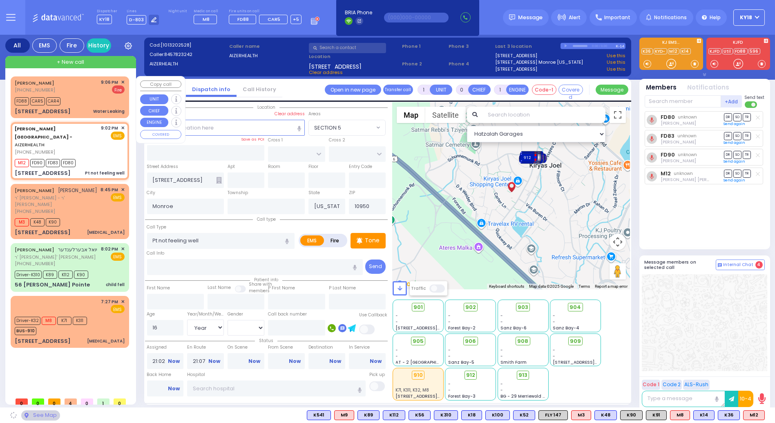
click at [90, 103] on div "FD88 CAR5 CAR4" at bounding box center [70, 100] width 110 height 10
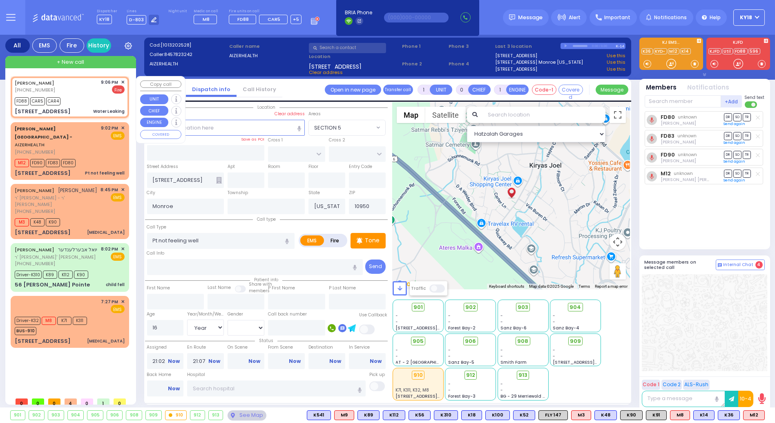
type input "2"
type input "1"
select select
type input "Water Leaking"
radio input "false"
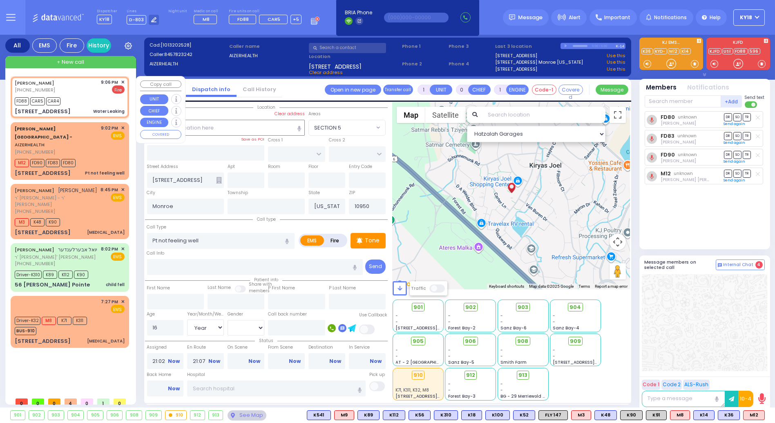
radio input "true"
select select
type input "21:06"
type input "21:08"
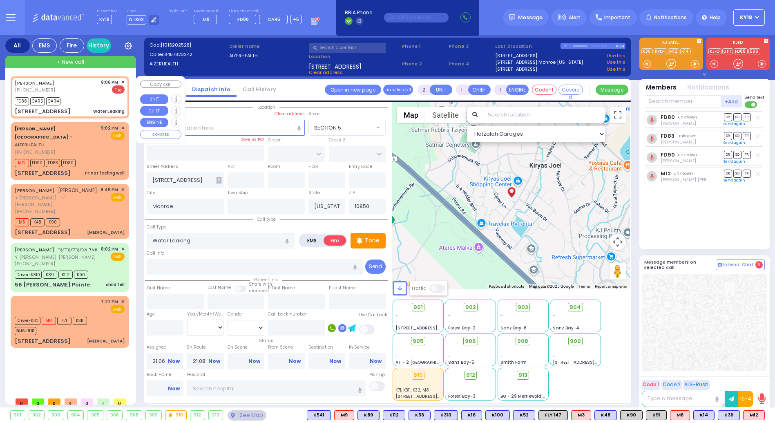
select select "Hatzalah Garages"
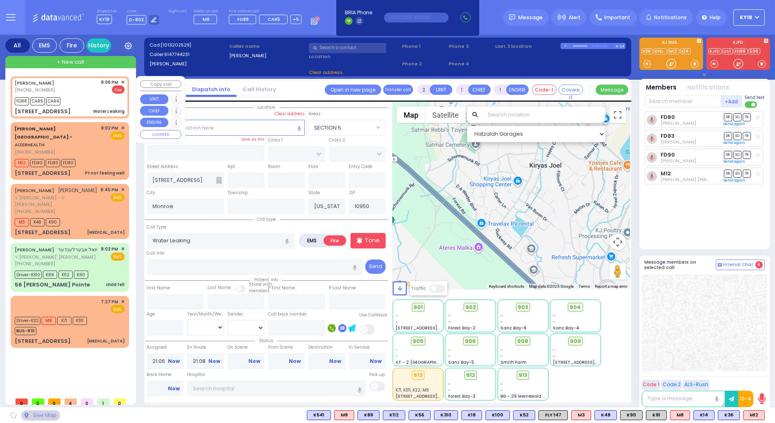
type input "RADOMSK WAY"
type input "NICKLESBURG RD"
type input "3 Radomsk Way"
type input "201"
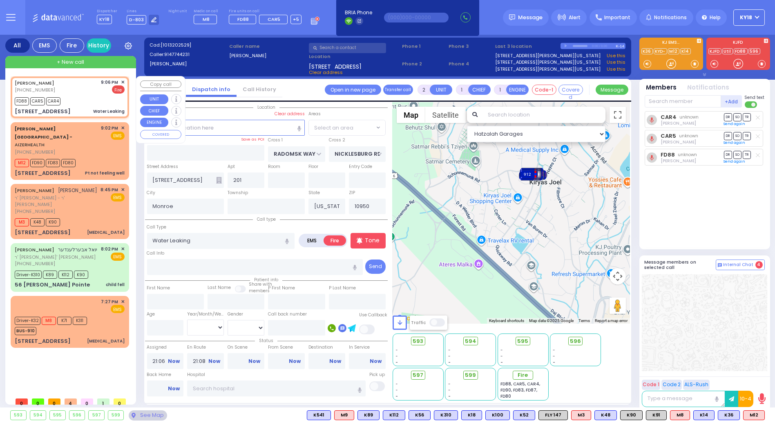
select select "SECTION 5"
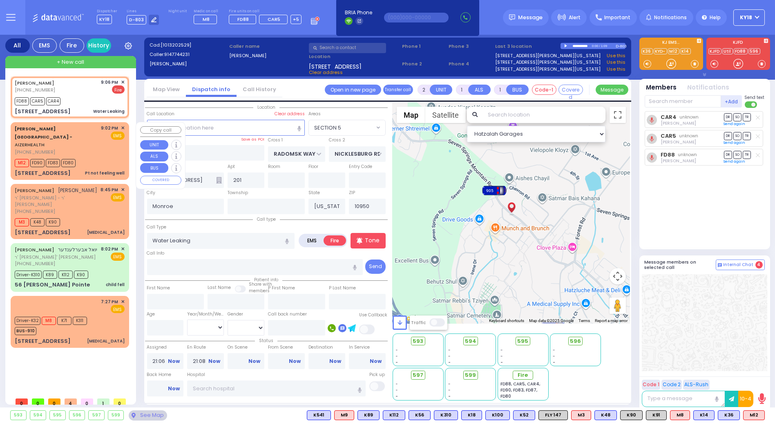
click at [100, 157] on div "M12 FD90 FD83 FD80" at bounding box center [70, 162] width 110 height 10
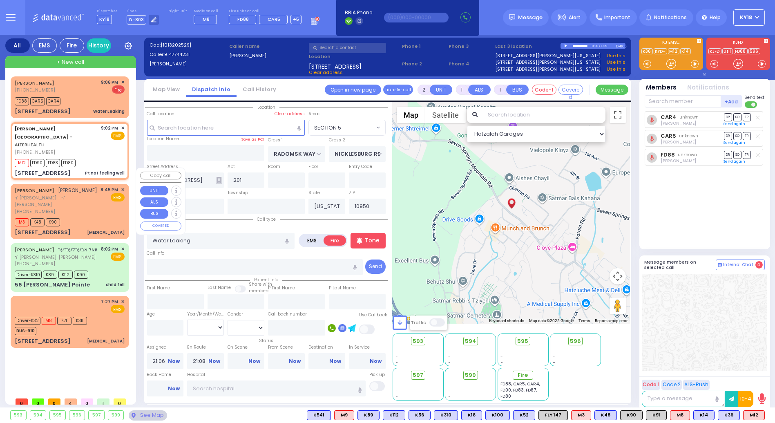
type input "1"
type input "0"
select select
type input "Pt not feeling well"
radio input "true"
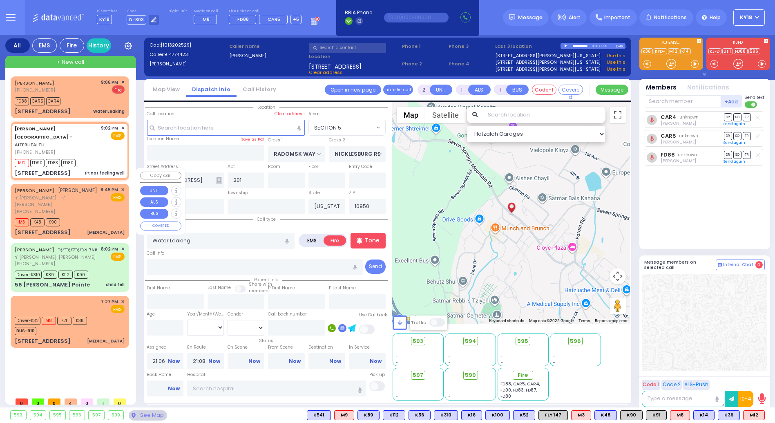
type input "16"
select select "Year"
select select "[DEMOGRAPHIC_DATA]"
type input "21:02"
type input "21:07"
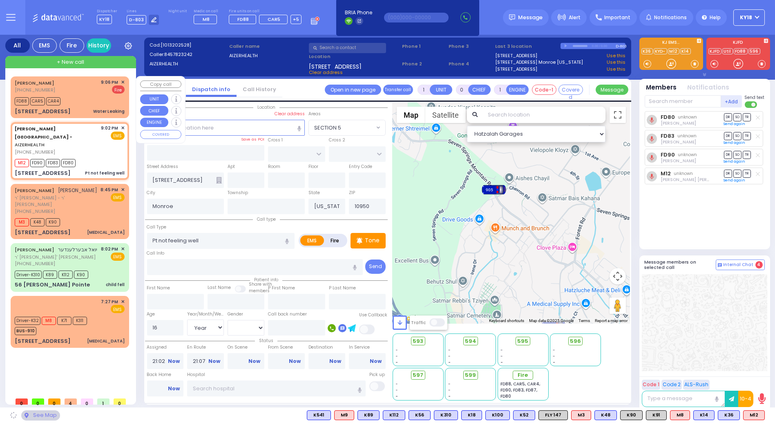
click at [93, 99] on div "FD88 CAR5 CAR4" at bounding box center [70, 100] width 110 height 10
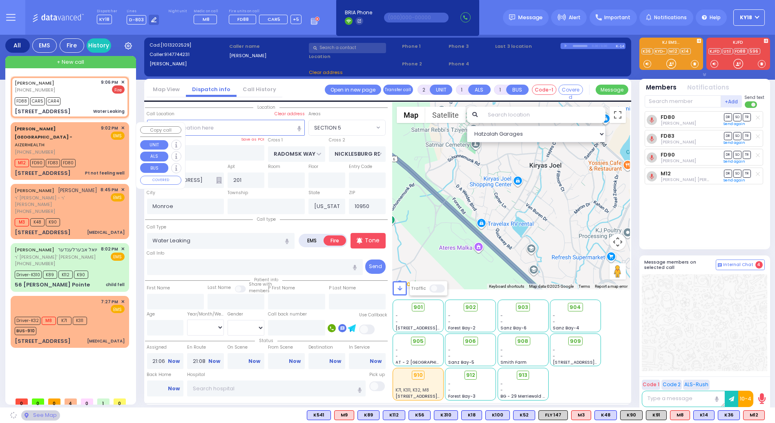
click at [87, 157] on div "M12 FD90 FD83 FD80" at bounding box center [70, 162] width 110 height 10
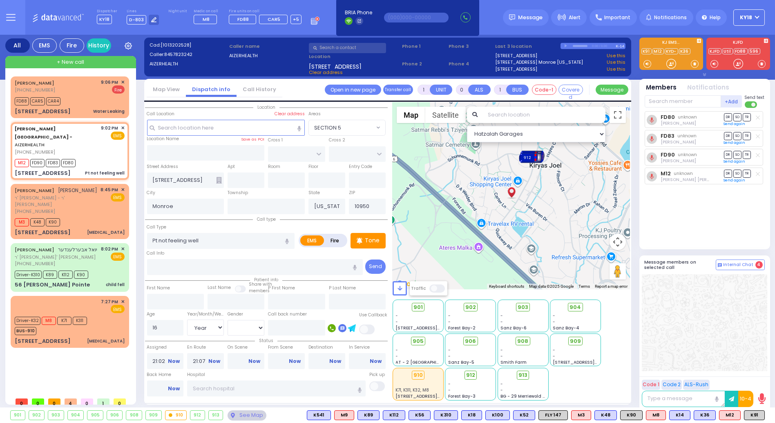
click at [757, 117] on icon at bounding box center [758, 117] width 4 height 4
click at [756, 134] on icon at bounding box center [758, 136] width 4 height 4
click at [757, 154] on line at bounding box center [758, 155] width 4 height 4
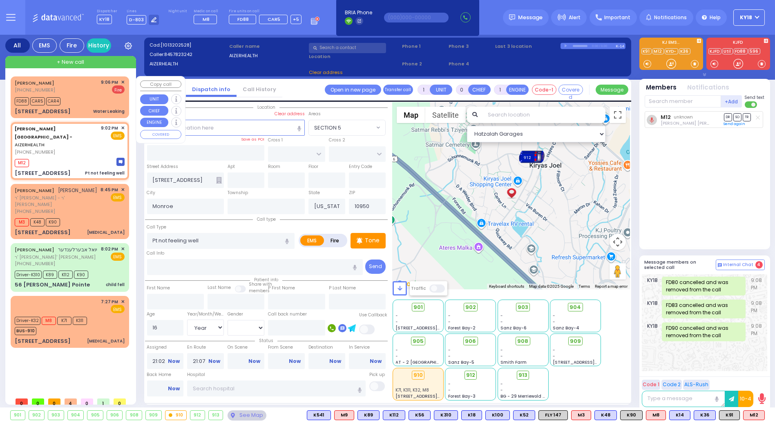
click at [86, 101] on div "FD88 CAR5 CAR4" at bounding box center [70, 100] width 110 height 10
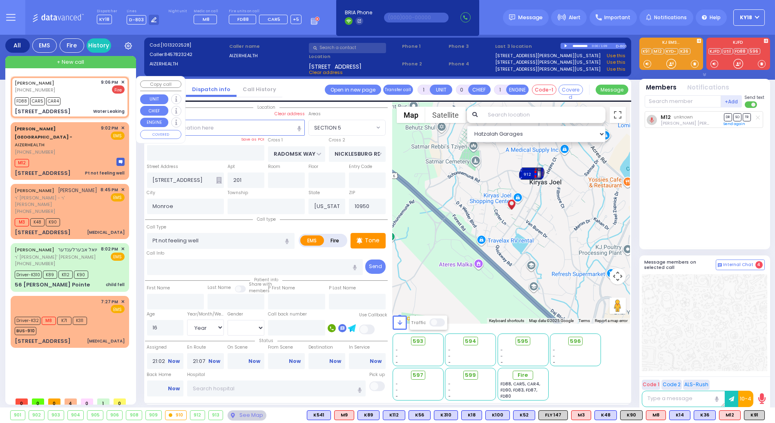
click at [94, 103] on div "FD88 CAR5 CAR4" at bounding box center [70, 100] width 110 height 10
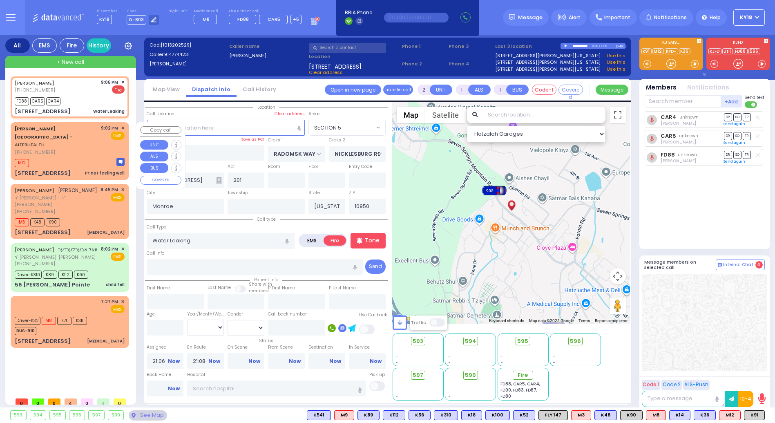
click at [48, 157] on div "M12" at bounding box center [70, 162] width 110 height 10
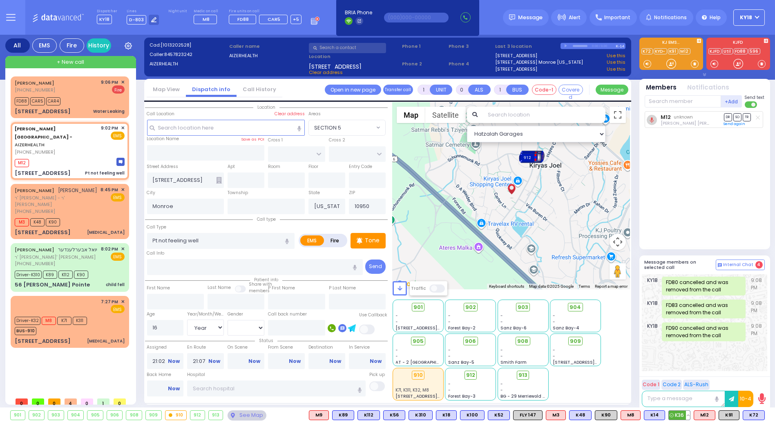
click at [681, 417] on span "K36" at bounding box center [679, 414] width 21 height 9
click at [62, 157] on div "M12" at bounding box center [70, 162] width 110 height 10
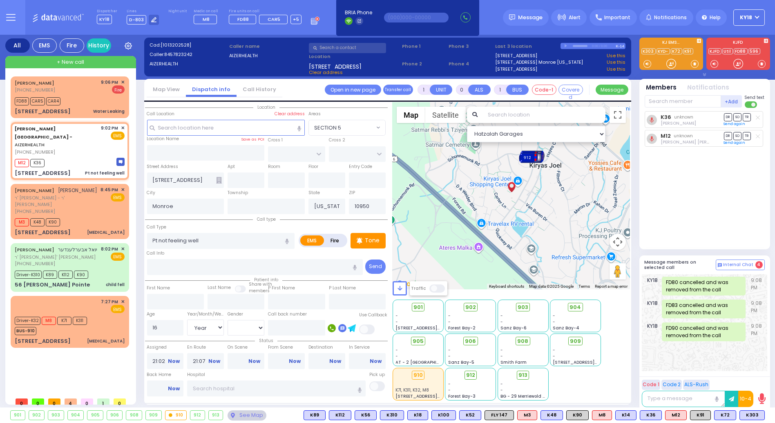
click at [710, 182] on div "K36 unknown Shloma Kaufman DR SO TR Send again" at bounding box center [705, 176] width 122 height 131
click at [79, 157] on div "M12 K36" at bounding box center [70, 162] width 110 height 10
click at [86, 149] on div "[PHONE_NUMBER]" at bounding box center [57, 152] width 84 height 7
click at [747, 416] on span "K303" at bounding box center [752, 414] width 25 height 9
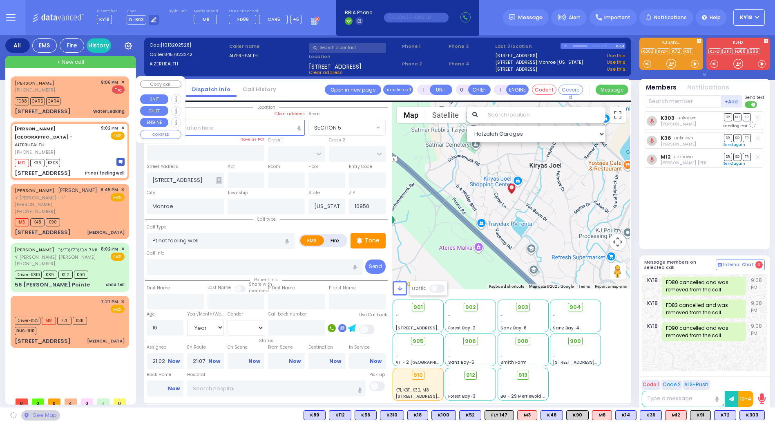
click at [93, 93] on div "SMITH DESMOND (914) 774-4231 9:06 PM ✕ Fire" at bounding box center [70, 86] width 110 height 15
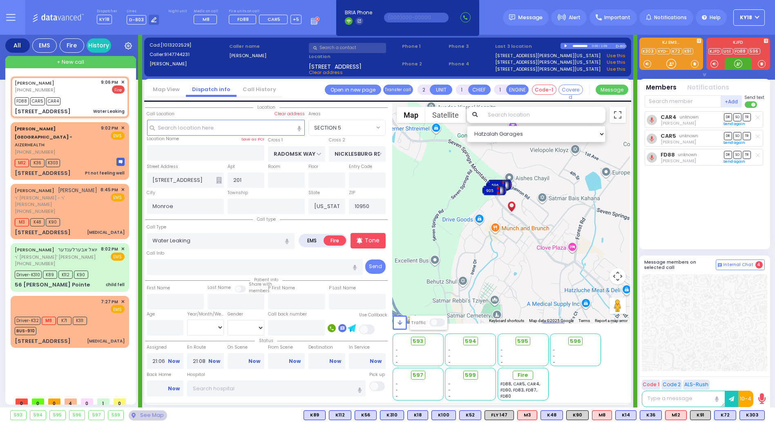
click at [743, 65] on div at bounding box center [738, 64] width 27 height 12
click at [741, 62] on div at bounding box center [738, 64] width 8 height 8
click at [738, 64] on div at bounding box center [738, 64] width 8 height 8
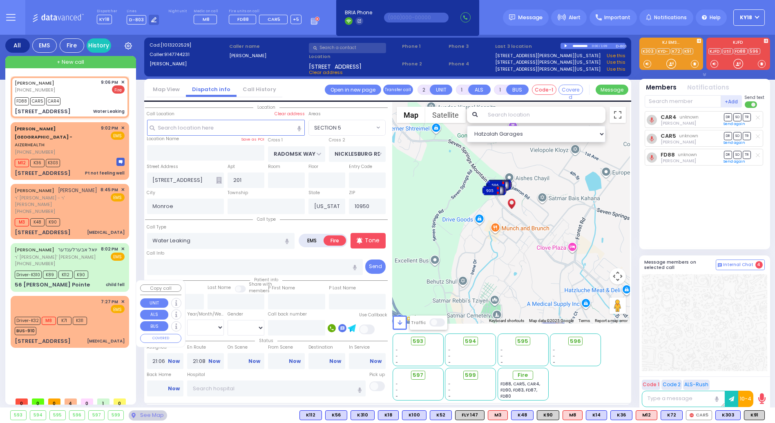
click at [103, 314] on div "Driver-K32 M8 K71 K311 BUS-910" at bounding box center [70, 324] width 110 height 20
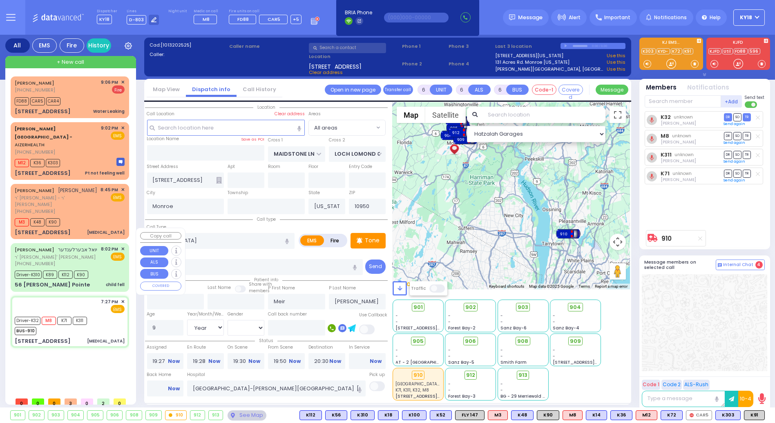
click at [88, 254] on span "ר' [PERSON_NAME]' [PERSON_NAME]" at bounding box center [56, 257] width 83 height 7
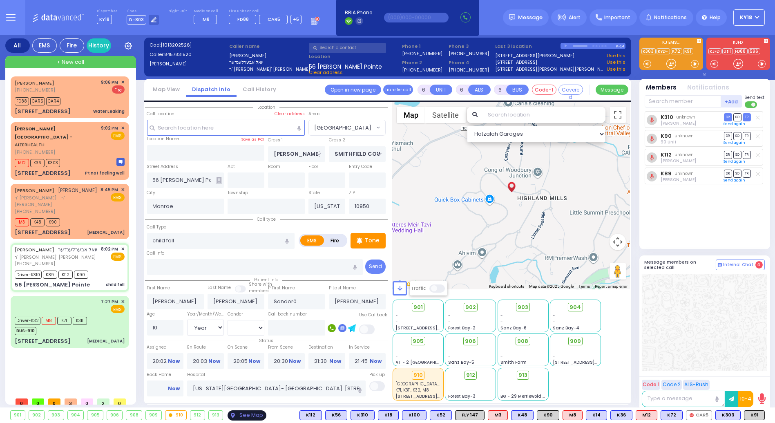
click at [245, 415] on div "See Map" at bounding box center [246, 415] width 38 height 10
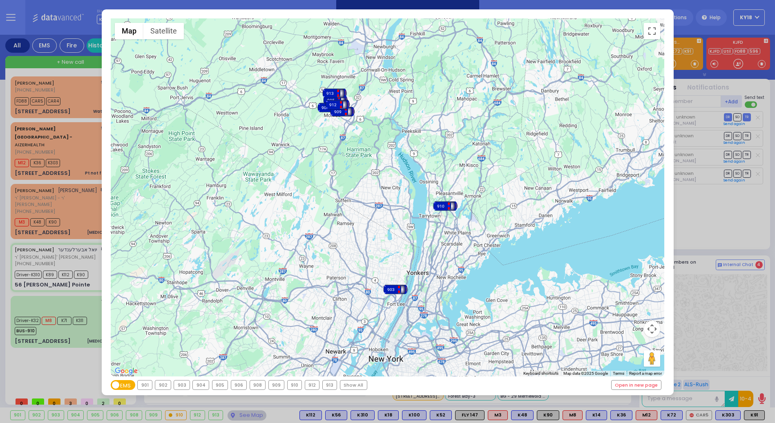
click at [70, 245] on div "← Move left → Move right ↑ Move up ↓ Move down + Zoom in - Zoom out Home Jump l…" at bounding box center [387, 211] width 775 height 423
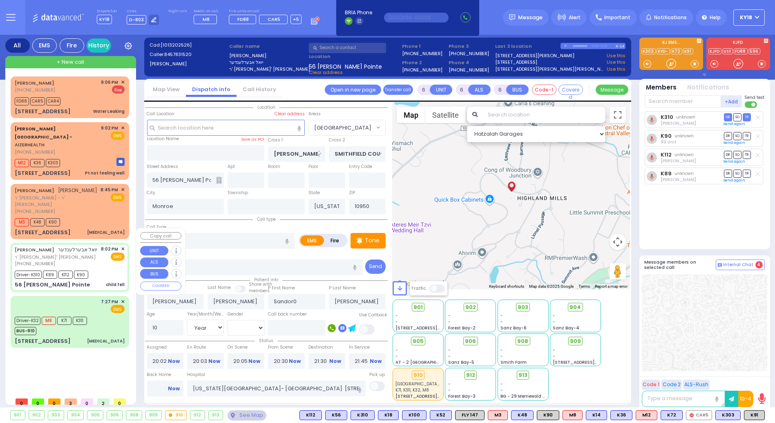
click at [70, 260] on div "[PHONE_NUMBER]" at bounding box center [56, 263] width 83 height 7
click at [524, 305] on span "903" at bounding box center [526, 307] width 11 height 8
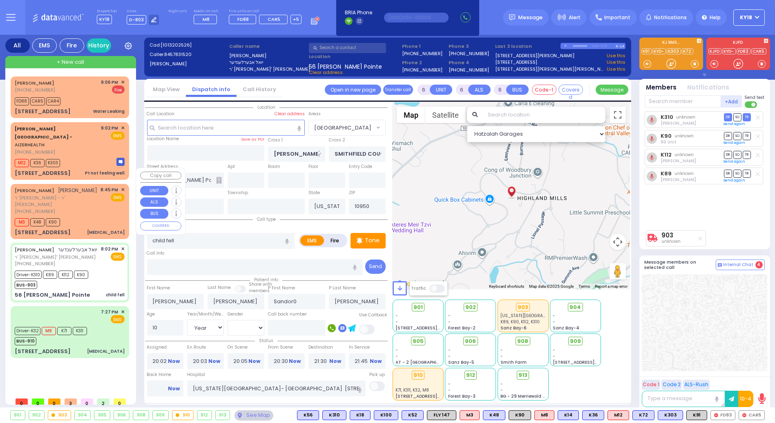
click at [99, 216] on div "M3 K48 K90" at bounding box center [70, 221] width 110 height 10
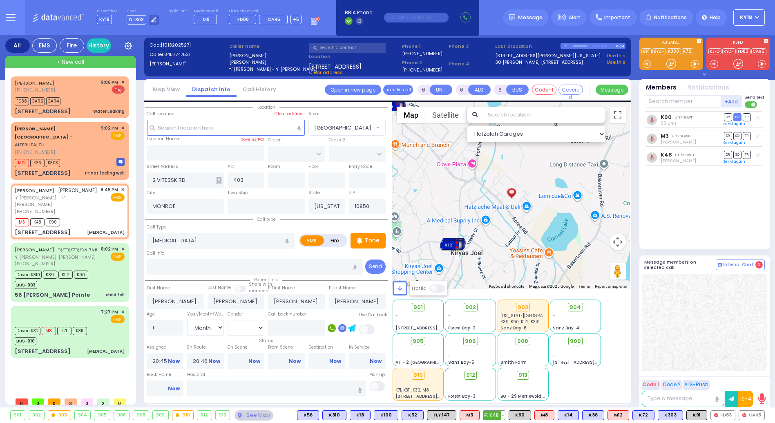
click at [505, 416] on button at bounding box center [503, 414] width 4 height 9
click at [501, 378] on icon at bounding box center [497, 379] width 9 height 9
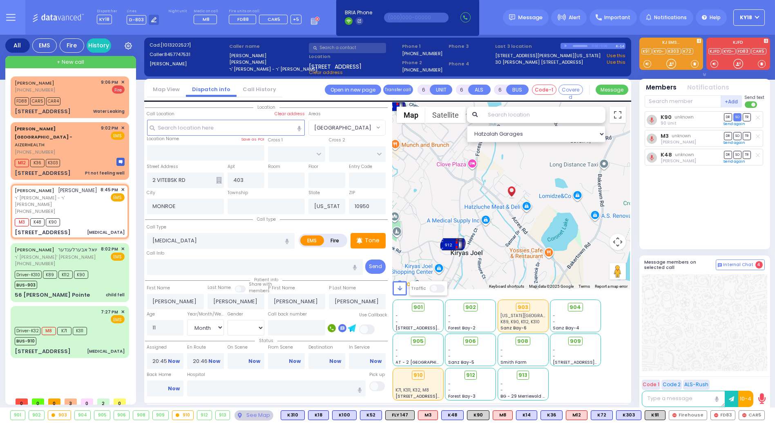
click at [437, 415] on button at bounding box center [435, 414] width 4 height 9
click at [434, 379] on icon at bounding box center [429, 379] width 9 height 9
click at [104, 194] on div "8:45 PM ✕ EMS" at bounding box center [113, 200] width 24 height 28
click at [110, 191] on div "8:45 PM ✕ EMS" at bounding box center [113, 200] width 24 height 28
click at [91, 216] on div "M3 K48 K90" at bounding box center [70, 221] width 110 height 10
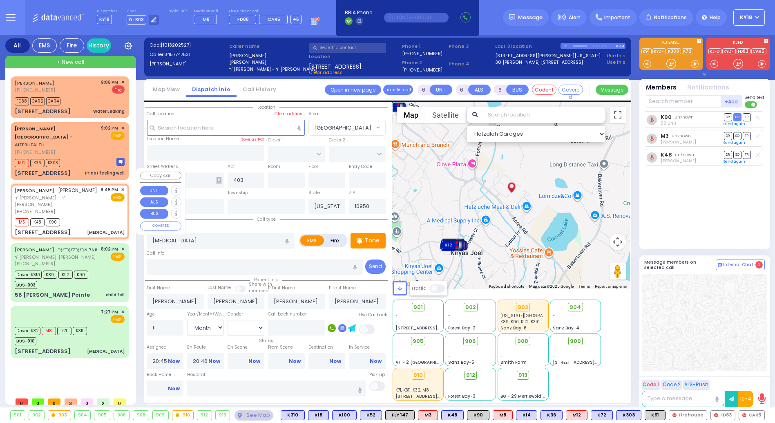
click at [91, 216] on div "M3 K48 K90" at bounding box center [70, 221] width 110 height 10
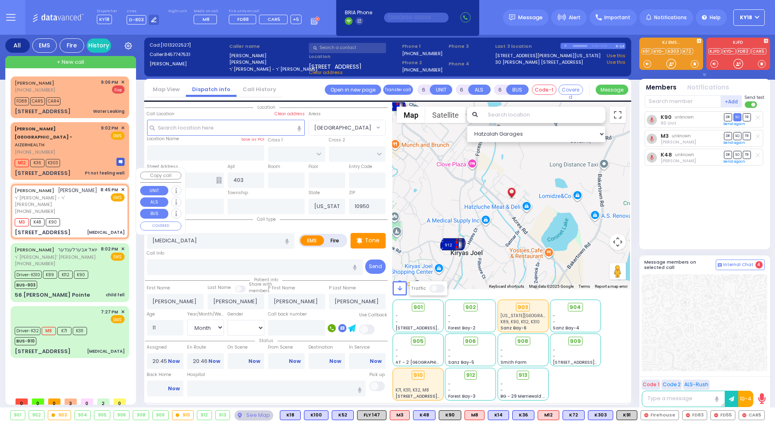
click at [122, 186] on span "✕" at bounding box center [123, 189] width 4 height 7
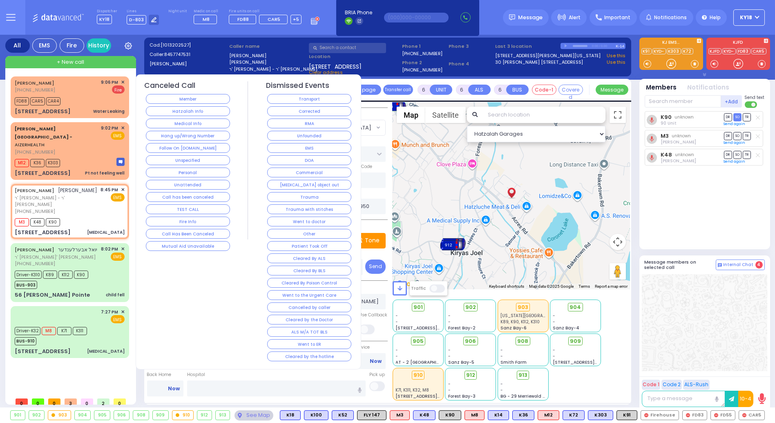
click at [298, 123] on button "RMA" at bounding box center [309, 123] width 84 height 10
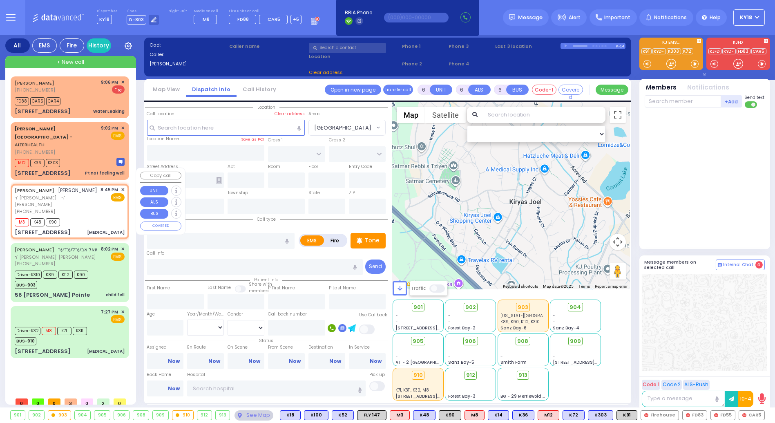
click at [101, 216] on div "M3 K48 K90" at bounding box center [70, 221] width 110 height 10
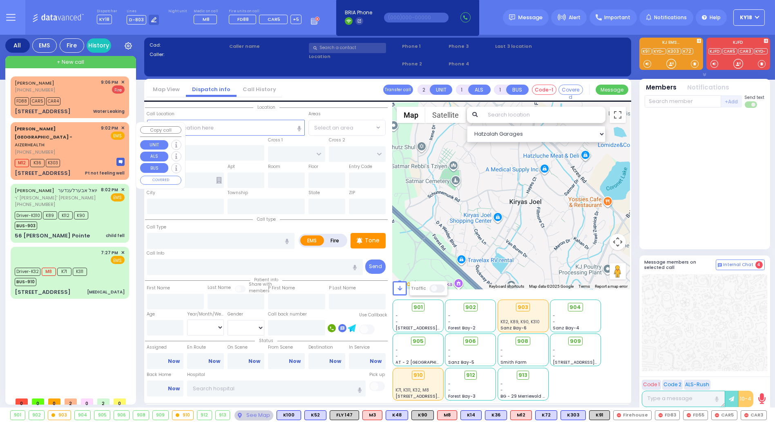
click at [95, 157] on div "M12 K36 K303" at bounding box center [70, 162] width 110 height 10
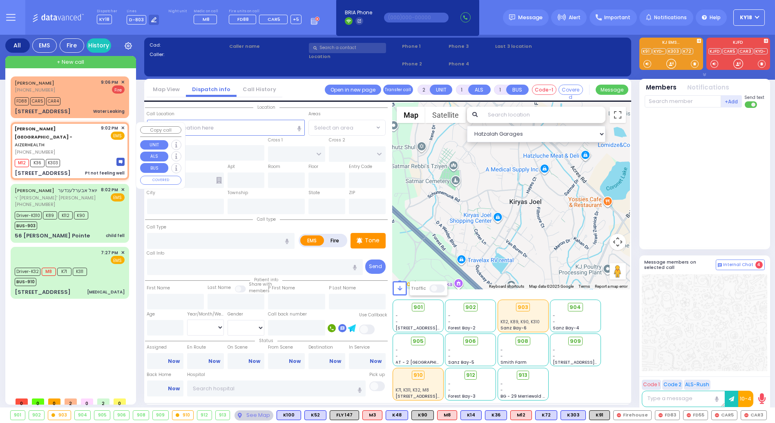
type input "1"
type input "0"
select select
type input "Pt not feeling well"
radio input "true"
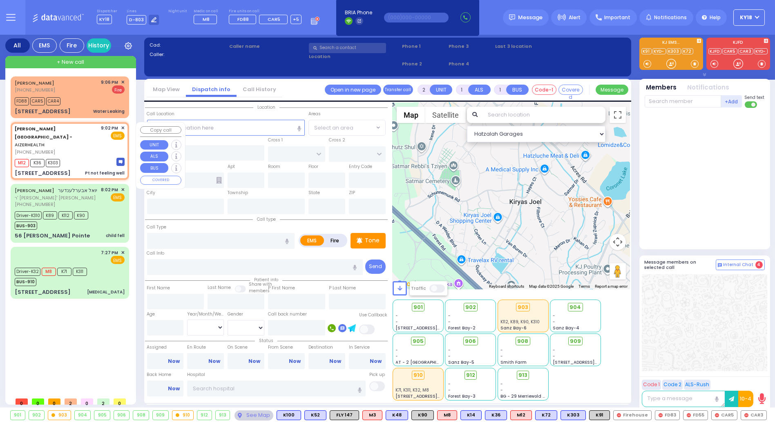
type input "16"
select select "Year"
select select "[DEMOGRAPHIC_DATA]"
type input "21:02"
type input "21:07"
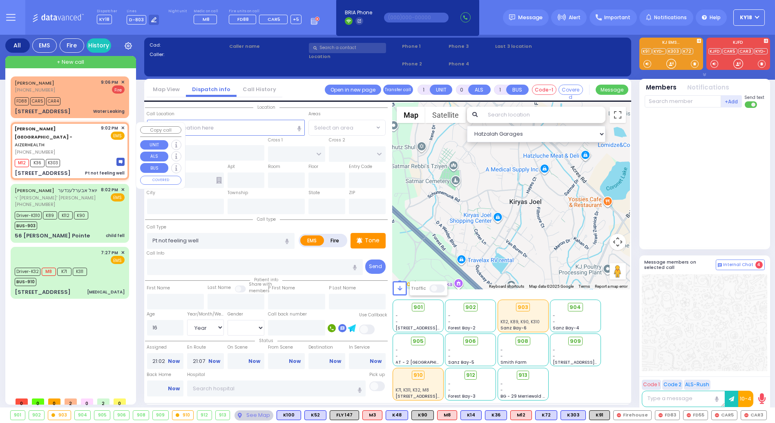
select select "Hatzalah Garages"
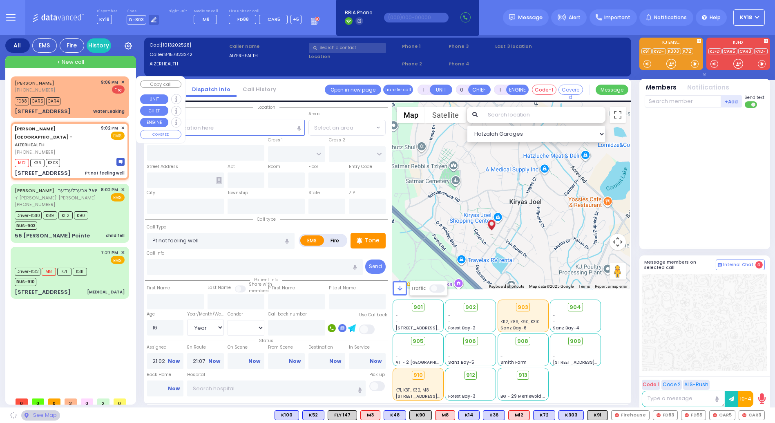
type input "[STREET_ADDRESS]"
type input "Monroe"
type input "[US_STATE]"
type input "10950"
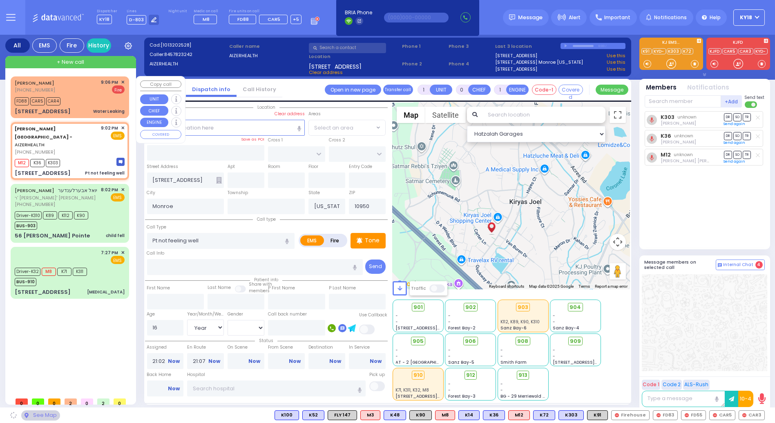
click at [94, 100] on div "FD88 CAR5 CAR4" at bounding box center [70, 100] width 110 height 10
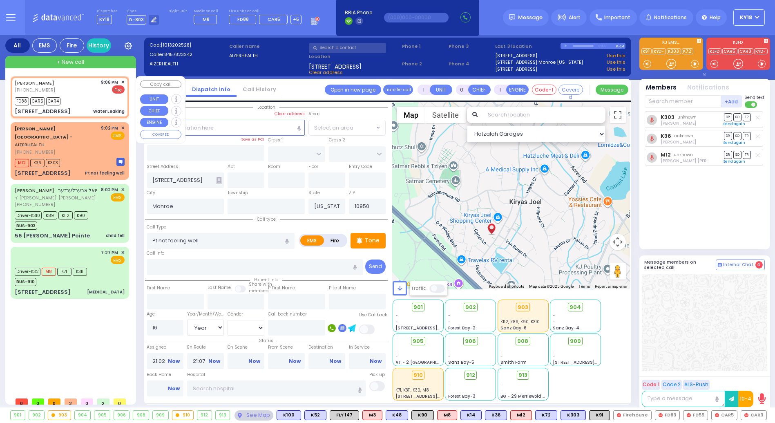
type input "2"
type input "1"
select select
type input "Water Leaking"
radio input "false"
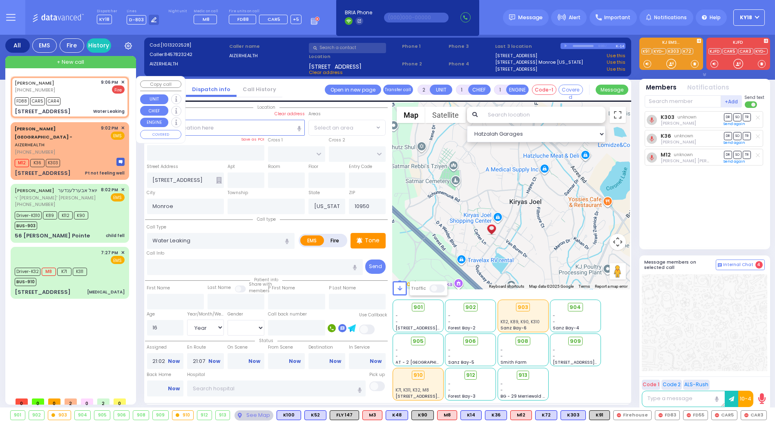
radio input "true"
select select
type input "21:06"
type input "21:08"
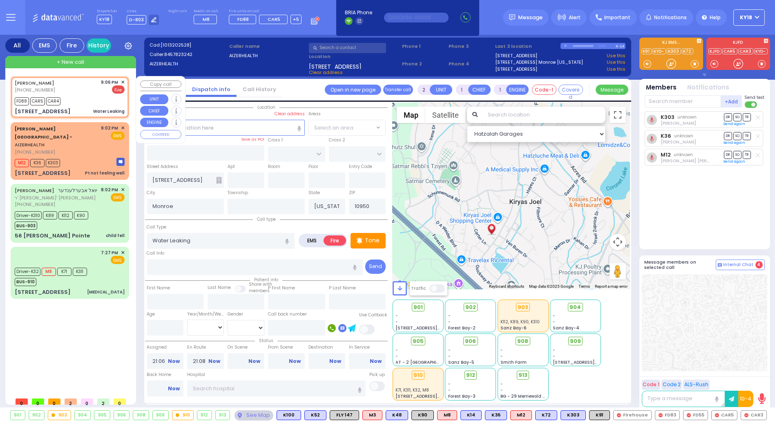
select select "Hatzalah Garages"
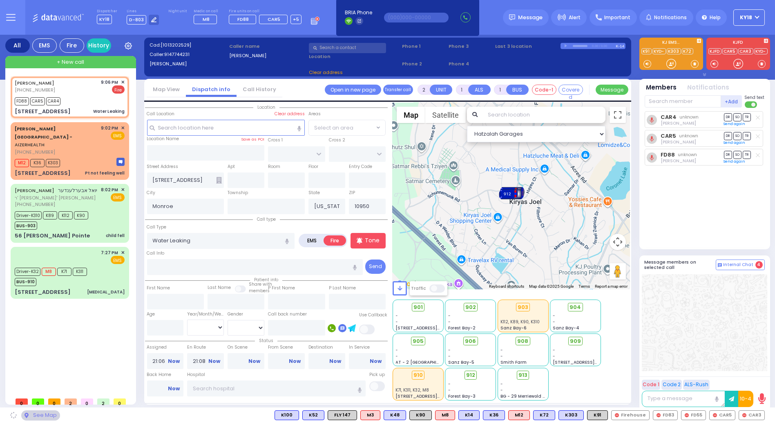
type input "RADOMSK WAY"
type input "NICKLESBURG RD"
type input "3 Radomsk Way"
type input "201"
select select "SECTION 5"
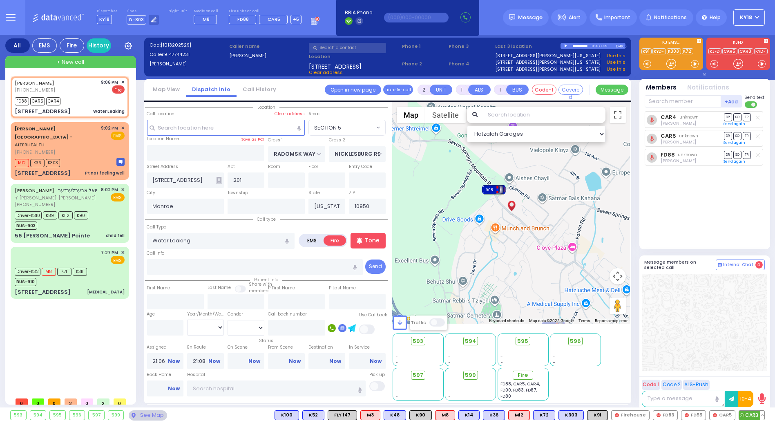
click at [751, 415] on span "CAR3" at bounding box center [751, 414] width 25 height 9
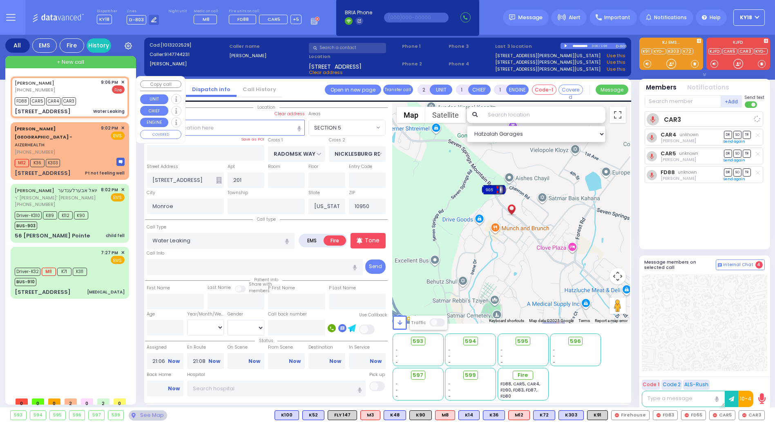
select select
radio input "true"
select select
select select "Hatzalah Garages"
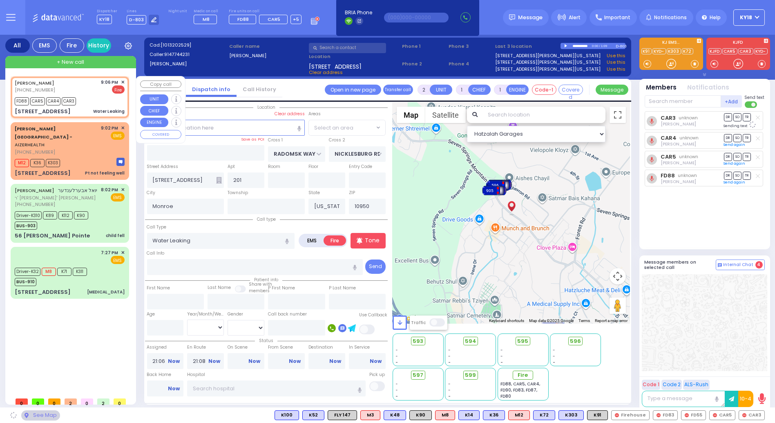
select select "SECTION 5"
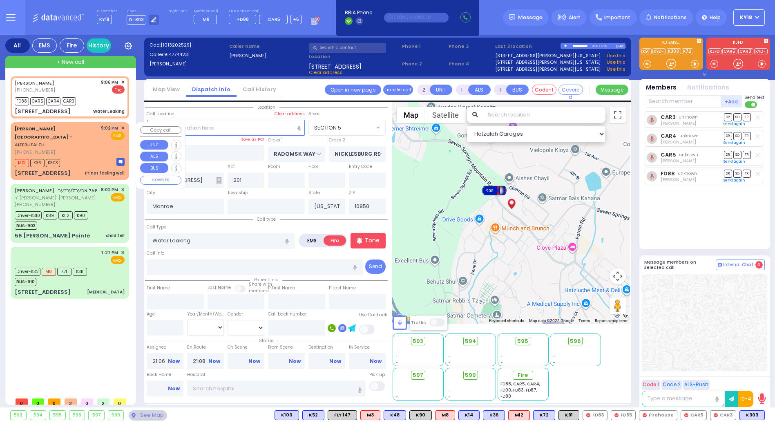
click at [90, 169] on div "Pt not feeling well" at bounding box center [105, 173] width 40 height 8
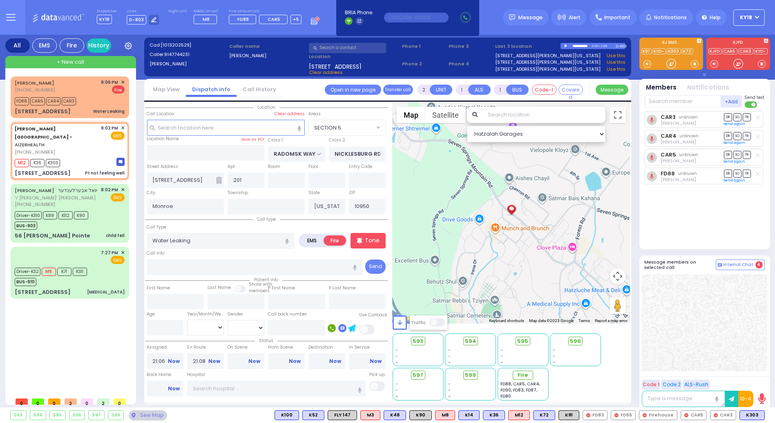
type input "1"
type input "0"
select select
type input "Pt not feeling well"
radio input "true"
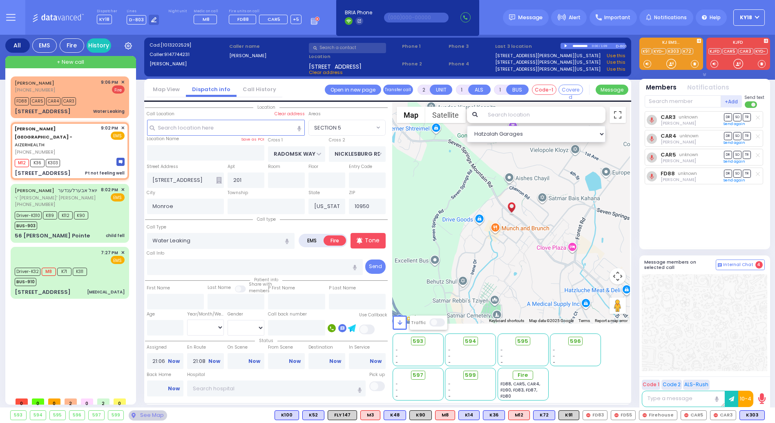
type input "16"
select select "Year"
select select "[DEMOGRAPHIC_DATA]"
type input "21:02"
type input "21:07"
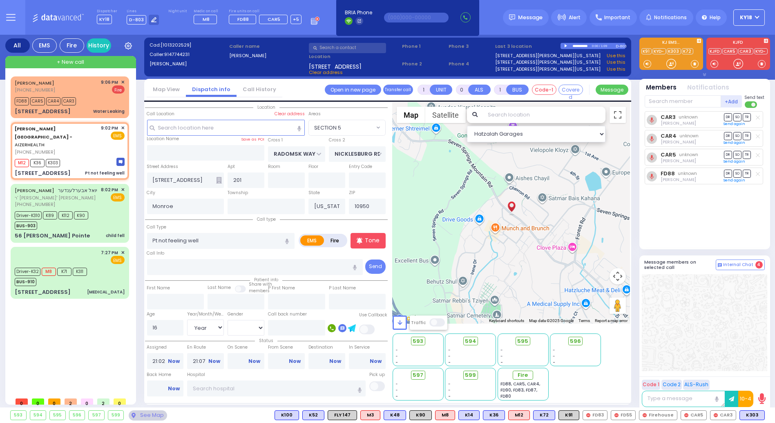
select select "Hatzalah Garages"
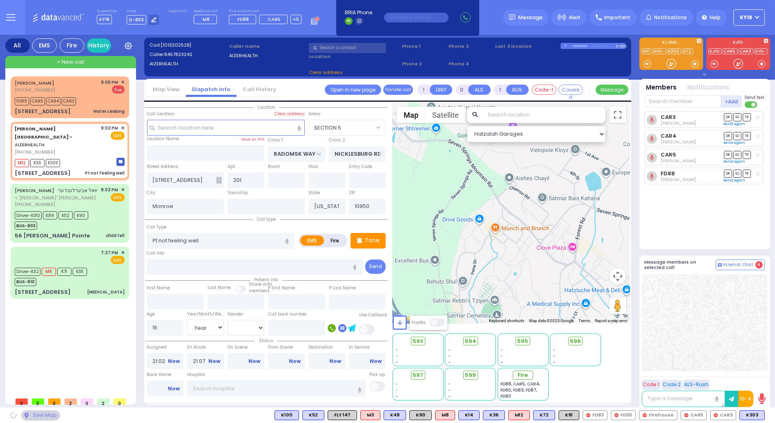
type input "[STREET_ADDRESS]"
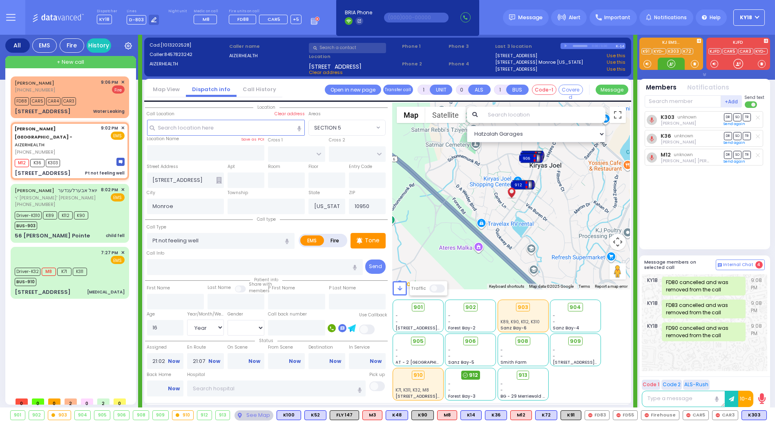
click at [464, 376] on icon at bounding box center [465, 374] width 5 height 5
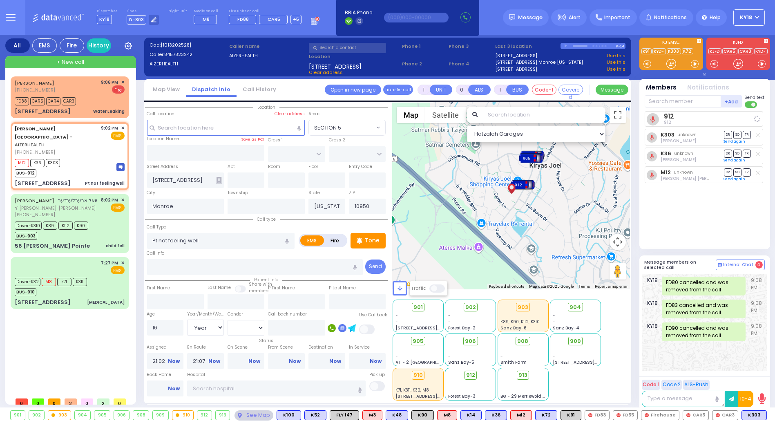
select select
radio input "true"
select select "Year"
select select "[DEMOGRAPHIC_DATA]"
select select "Hatzalah Garages"
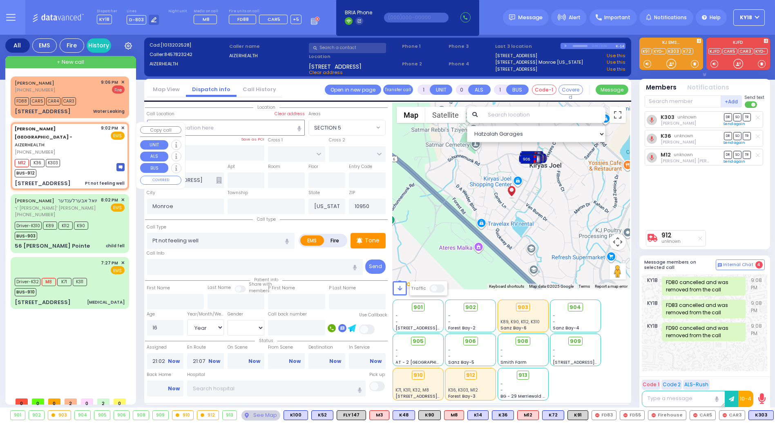
click at [83, 157] on div "M12 K36 K303 BUS-912" at bounding box center [70, 167] width 110 height 20
select select
radio input "true"
select select "Year"
select select "[DEMOGRAPHIC_DATA]"
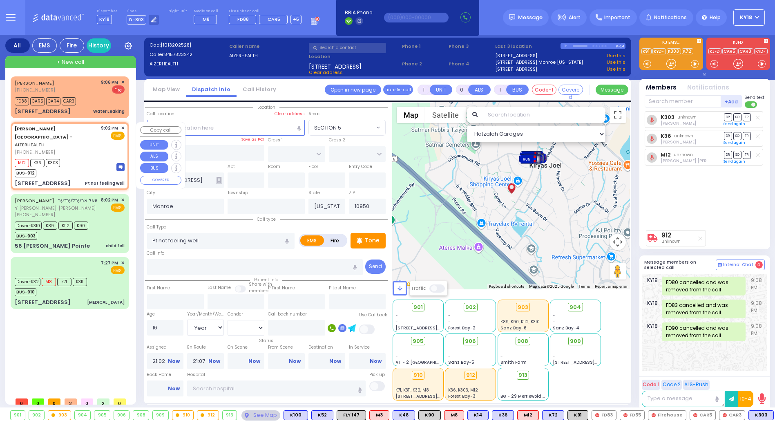
select select "Hatzalah Garages"
click at [683, 104] on input "text" at bounding box center [682, 101] width 76 height 12
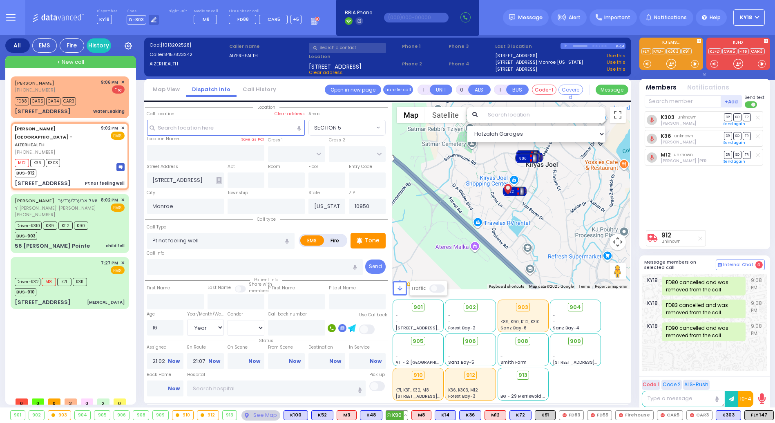
click at [402, 416] on span "K90" at bounding box center [397, 414] width 22 height 9
select select
radio input "true"
select select "Year"
select select "[DEMOGRAPHIC_DATA]"
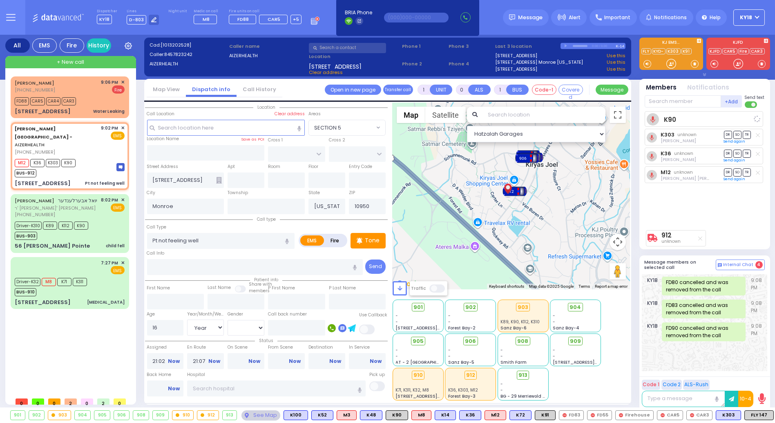
select select "Hatzalah Garages"
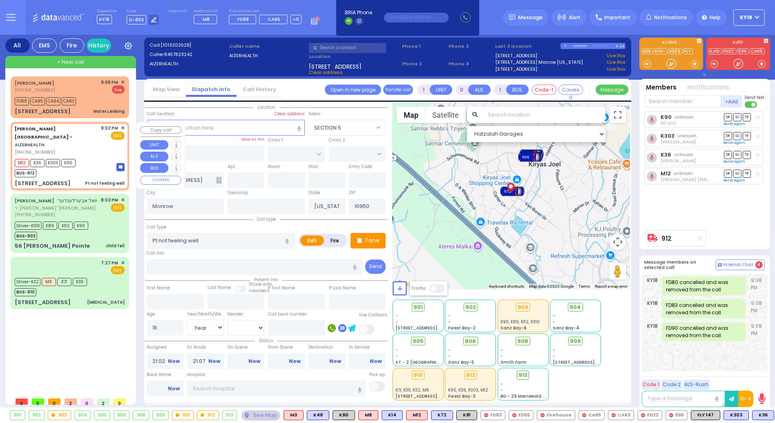
click at [85, 140] on div "Aizer Health Center - AIZERHEALTH (845) 782-3242 9:02 PM ✕ EMS M12" at bounding box center [69, 155] width 115 height 65
select select
radio input "true"
select select "Year"
select select "[DEMOGRAPHIC_DATA]"
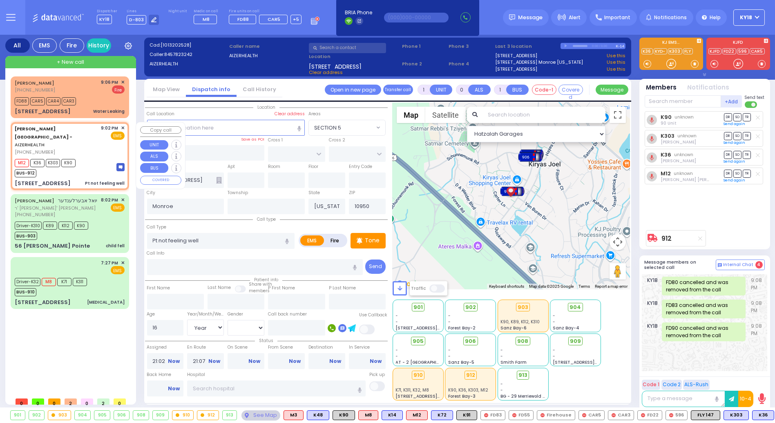
select select "Hatzalah Garages"
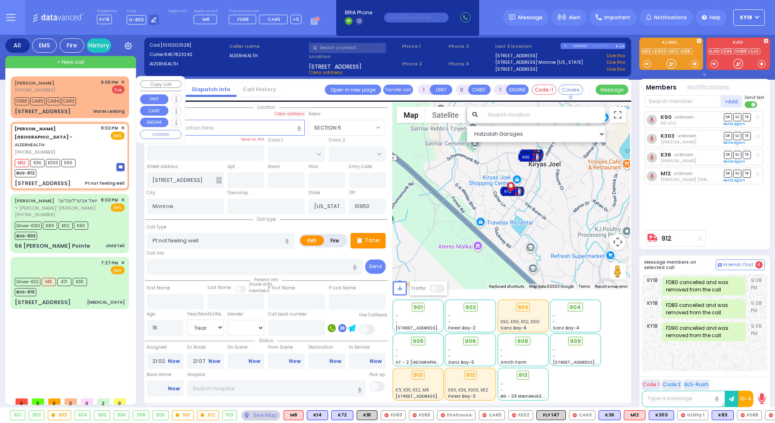
click at [123, 81] on span "✕" at bounding box center [123, 82] width 4 height 7
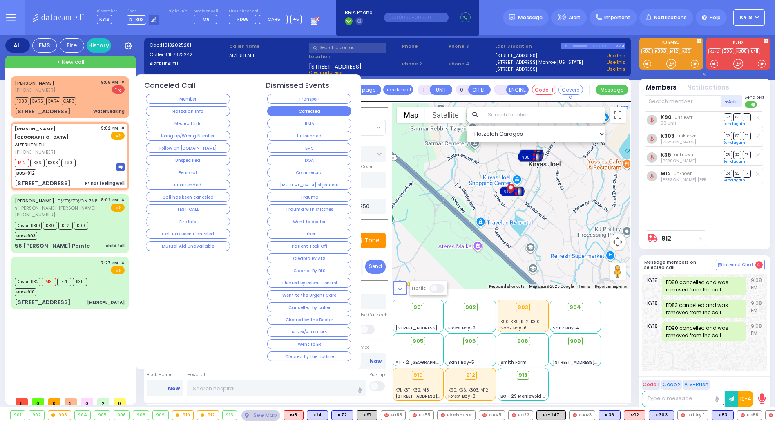
click at [309, 113] on button "Corrected" at bounding box center [309, 111] width 84 height 10
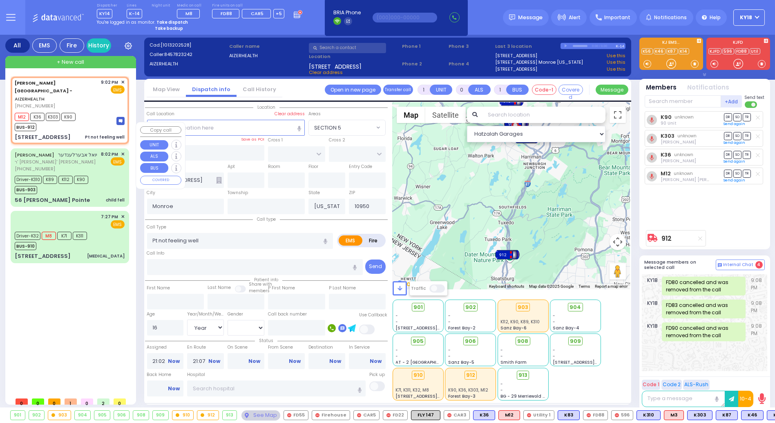
type input "6"
select select
radio input "true"
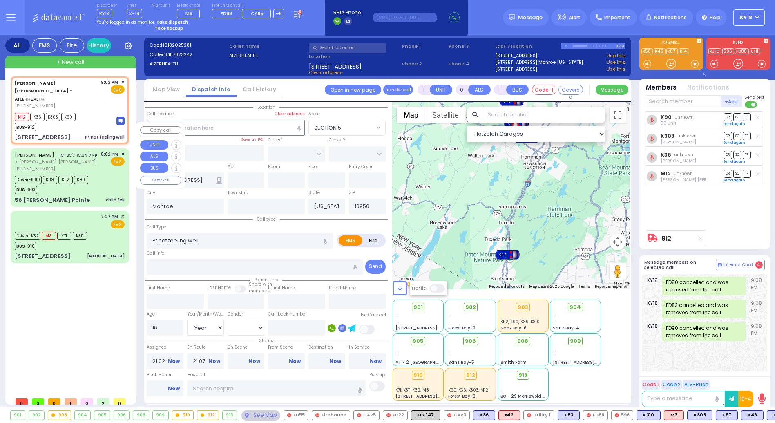
type input "Unknown"
select select "Year"
select select "[DEMOGRAPHIC_DATA]"
type input "21:10"
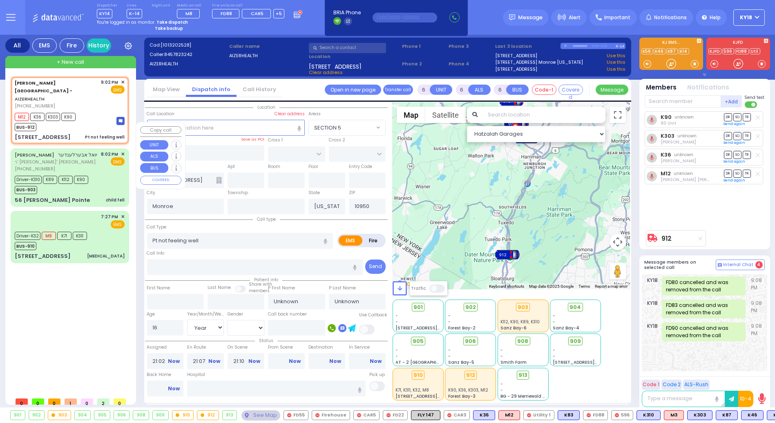
select select "Hatzalah Garages"
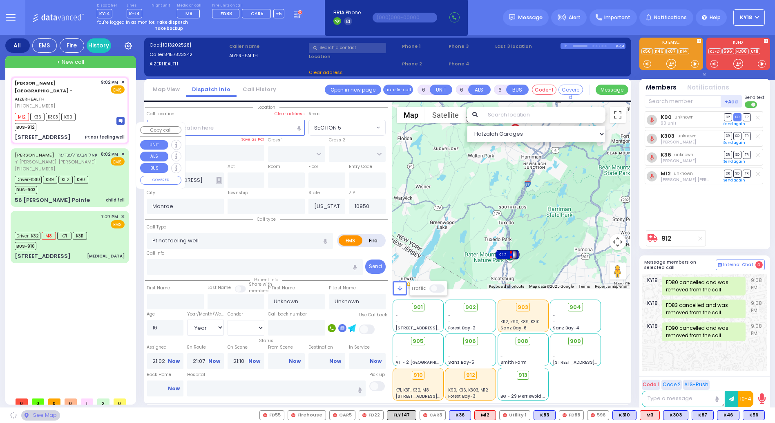
select select
radio input "true"
select select "Year"
select select "[DEMOGRAPHIC_DATA]"
select select "Hatzalah Garages"
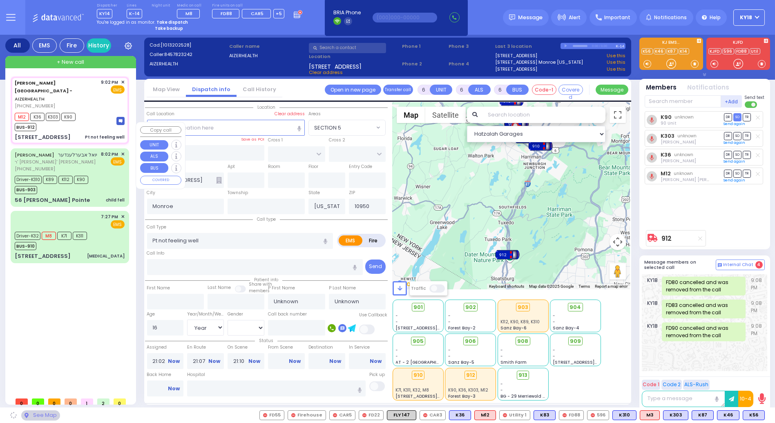
select select
radio input "true"
select select "Year"
select select "[DEMOGRAPHIC_DATA]"
select select "Hatzalah Garages"
